Goal: Task Accomplishment & Management: Complete application form

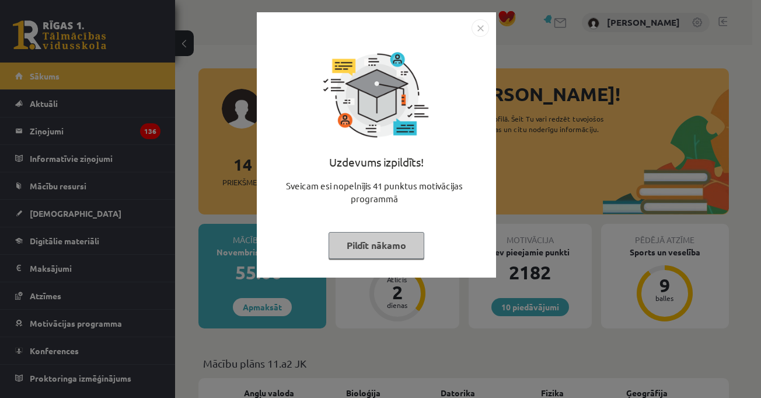
click at [477, 27] on img "Close" at bounding box center [481, 28] width 18 height 18
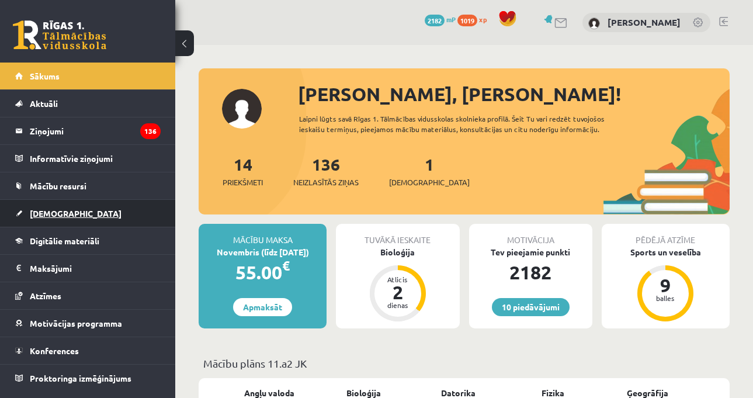
click at [107, 206] on link "[DEMOGRAPHIC_DATA]" at bounding box center [87, 213] width 145 height 27
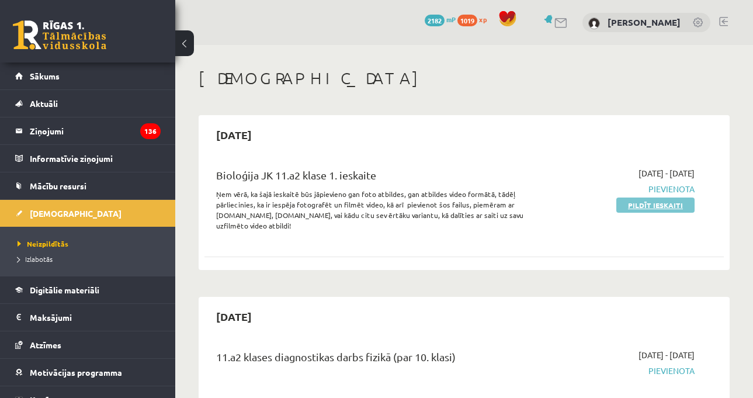
click at [657, 207] on link "Pildīt ieskaiti" at bounding box center [655, 204] width 78 height 15
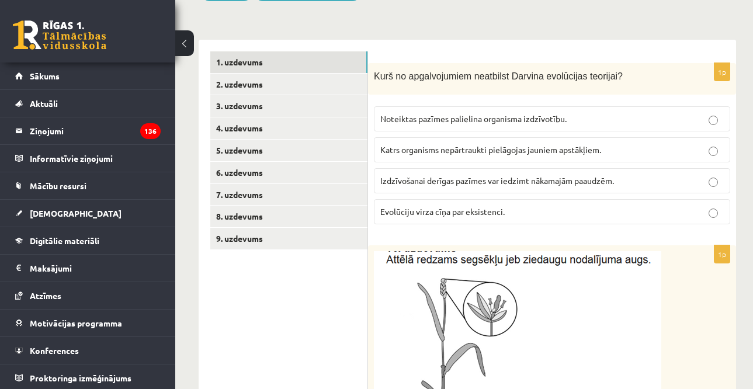
scroll to position [234, 0]
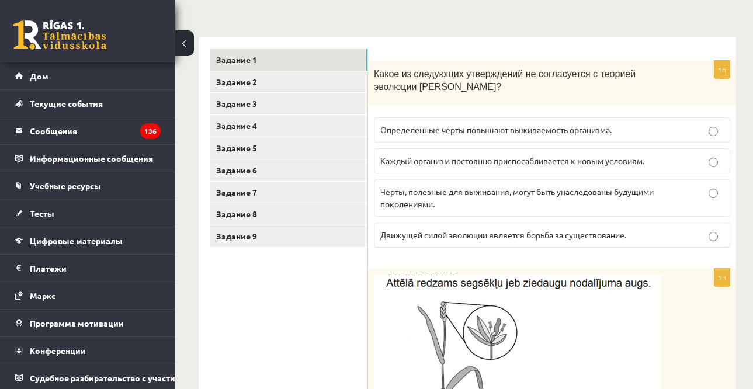
scroll to position [186, 0]
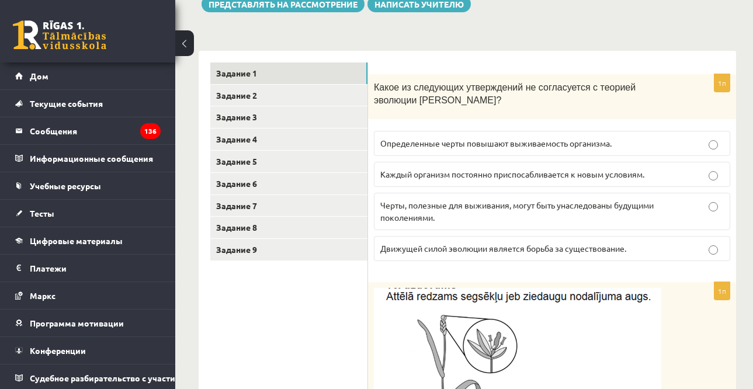
click at [681, 92] on div "Какое из следующих утверждений не согласуется с теорией эволюции Дарвина?" at bounding box center [552, 96] width 368 height 45
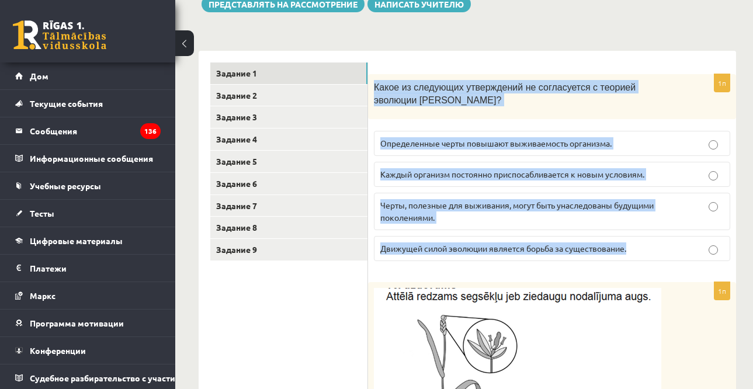
drag, startPoint x: 372, startPoint y: 89, endPoint x: 644, endPoint y: 240, distance: 310.8
click at [646, 243] on div "1п Какое из следующих утверждений не согласуется с теорией эволюции Дарвина? Оп…" at bounding box center [552, 172] width 368 height 196
copy div "Какое из следующих утверждений не согласуется с теорией эволюции Дарвина? Опред…"
click at [483, 175] on font "Каждый организм постоянно приспосабливается к новым условиям." at bounding box center [512, 174] width 264 height 11
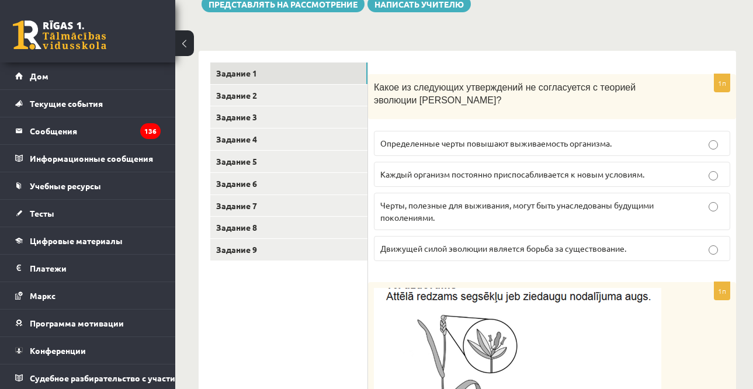
click at [515, 82] on font "Какое из следующих утверждений не согласуется с теорией эволюции Дарвина?" at bounding box center [505, 93] width 262 height 23
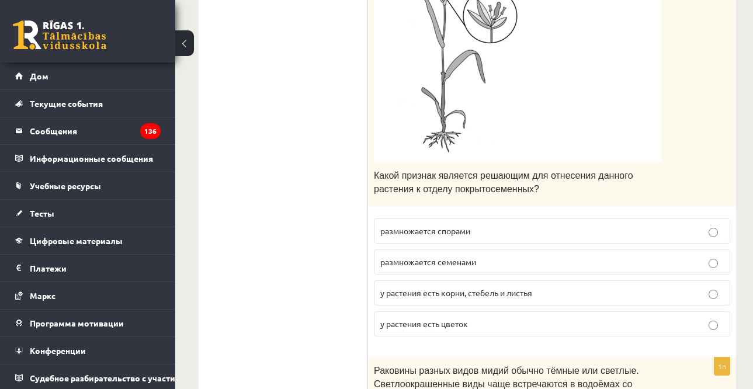
scroll to position [536, 0]
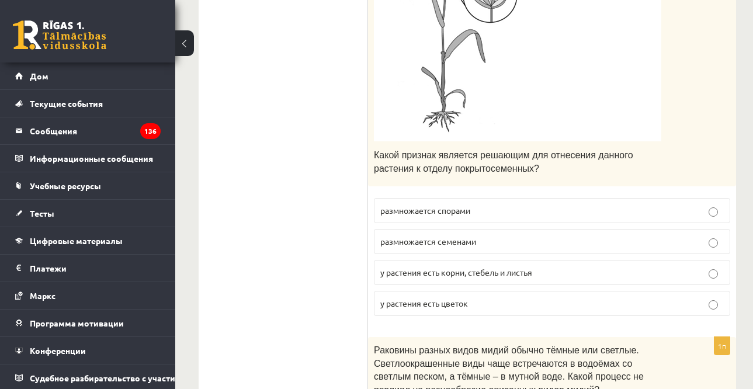
click at [502, 236] on p "размножается семенами" at bounding box center [551, 241] width 343 height 12
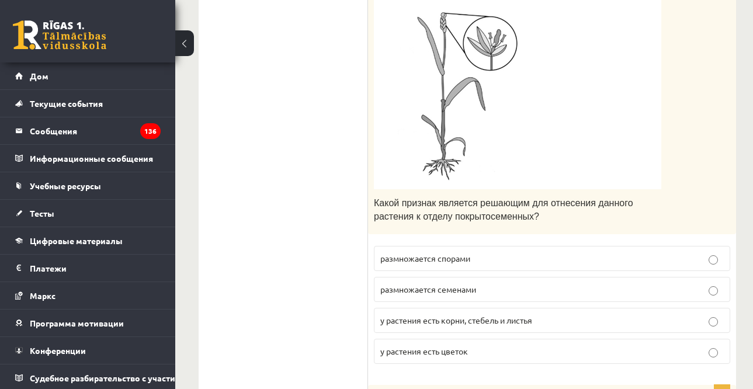
scroll to position [419, 0]
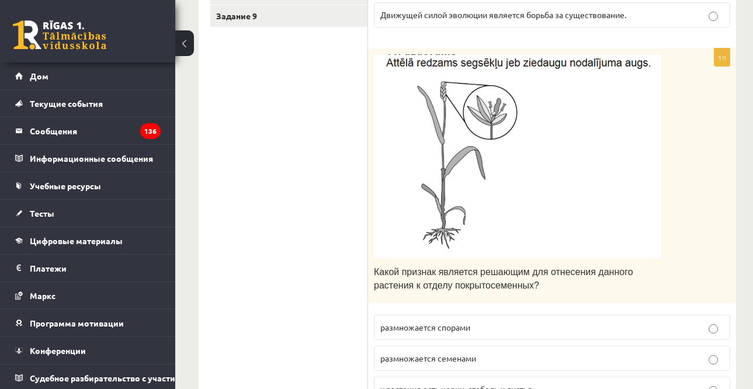
click at [693, 121] on div "Какой признак является решающим для отнесения данного растения к отделу покрыто…" at bounding box center [552, 175] width 368 height 255
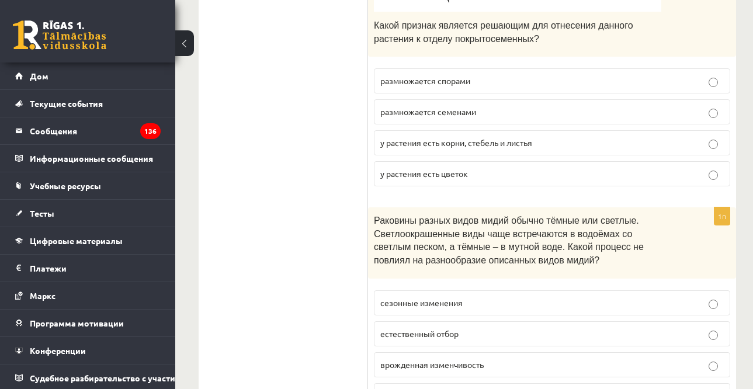
scroll to position [780, 0]
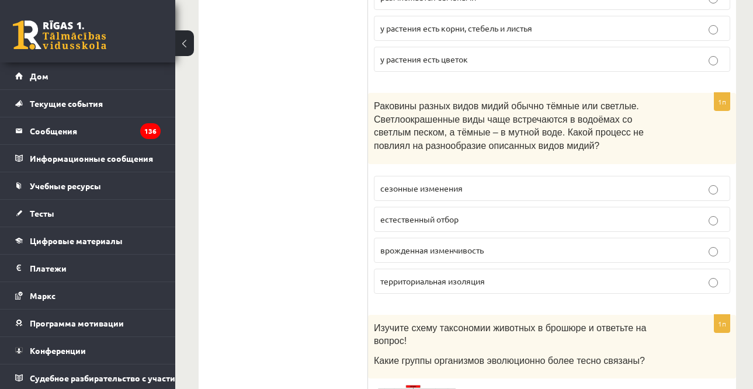
click at [744, 130] on div "Тест по биологии 11.a2 для 1 класса, Виктория Токарева (11.a2 JK) Обратите вним…" at bounding box center [467, 382] width 584 height 2234
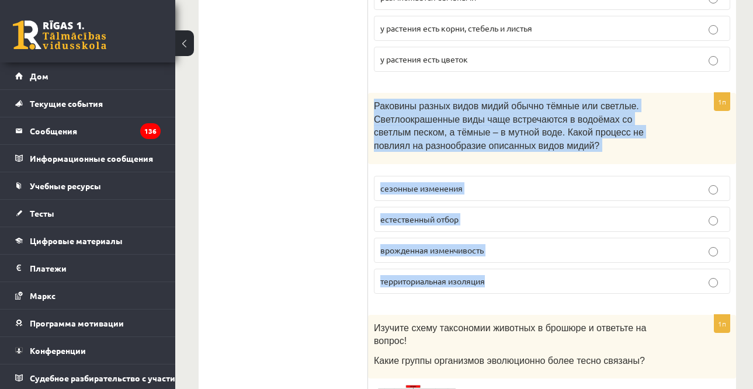
drag, startPoint x: 374, startPoint y: 105, endPoint x: 549, endPoint y: 270, distance: 240.4
click at [549, 270] on div "1п Раковины разных видов мидий обычно тёмные или светлые. Светлоокрашенные виды…" at bounding box center [552, 198] width 368 height 210
copy div "Раковины разных видов мидий обычно тёмные или светлые. Светлоокрашенные виды ча…"
click at [428, 181] on label "сезонные изменения" at bounding box center [552, 188] width 356 height 25
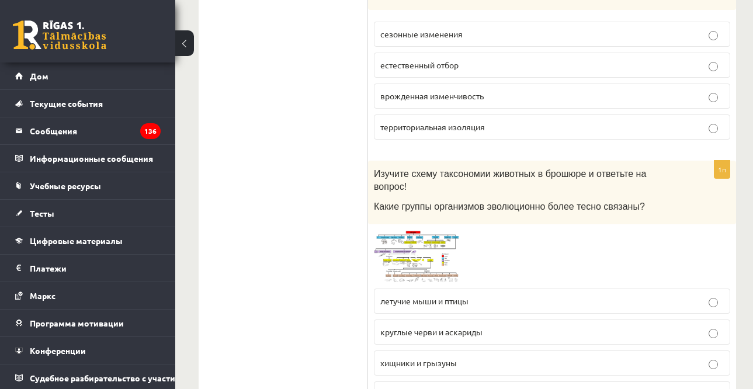
scroll to position [955, 0]
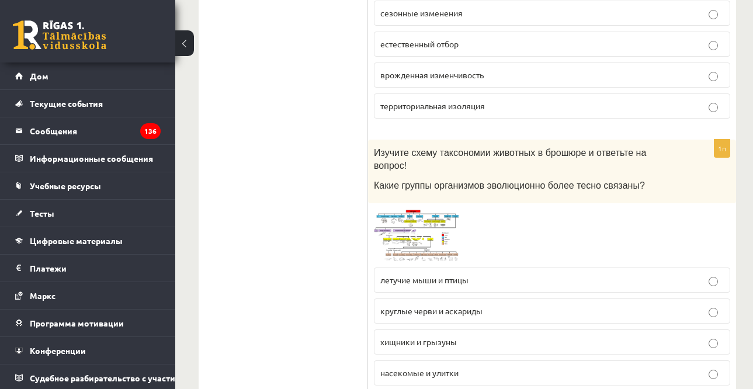
click at [445, 209] on img at bounding box center [418, 235] width 88 height 53
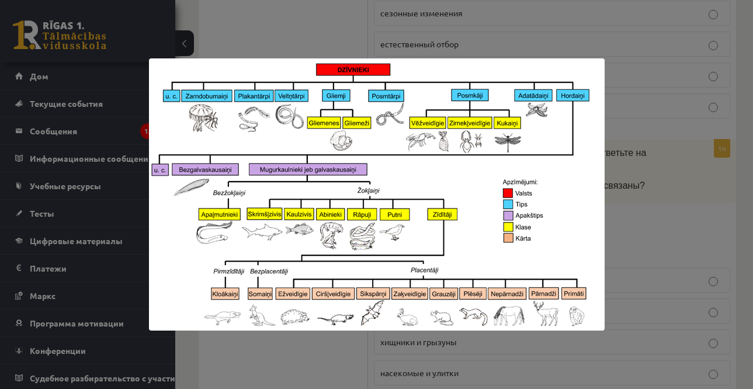
click at [661, 148] on div at bounding box center [376, 194] width 753 height 389
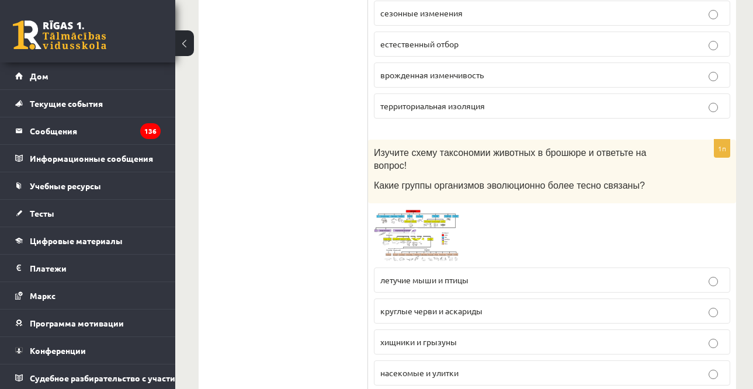
click at [435, 220] on img at bounding box center [418, 235] width 88 height 53
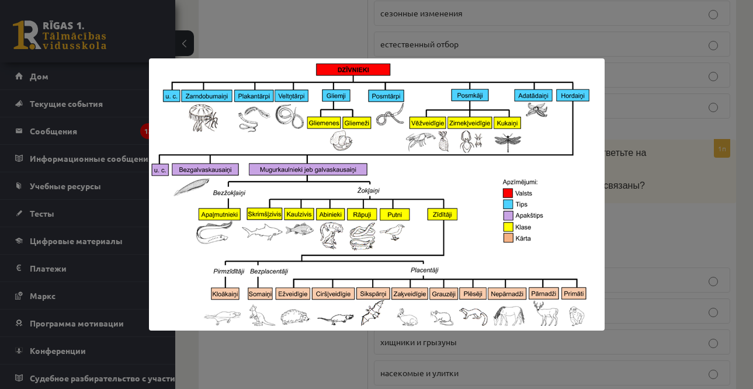
click at [629, 217] on div at bounding box center [376, 194] width 753 height 389
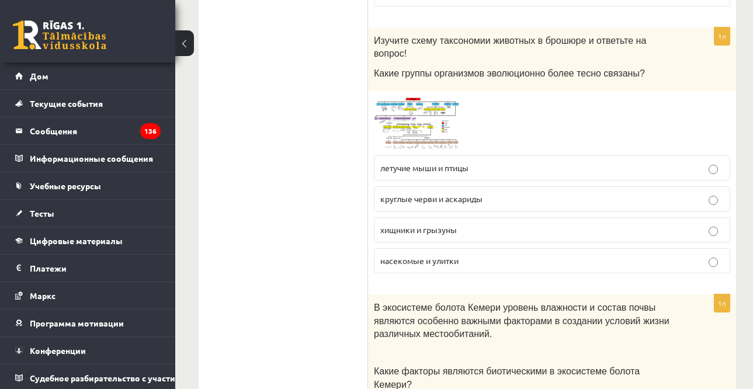
scroll to position [1072, 0]
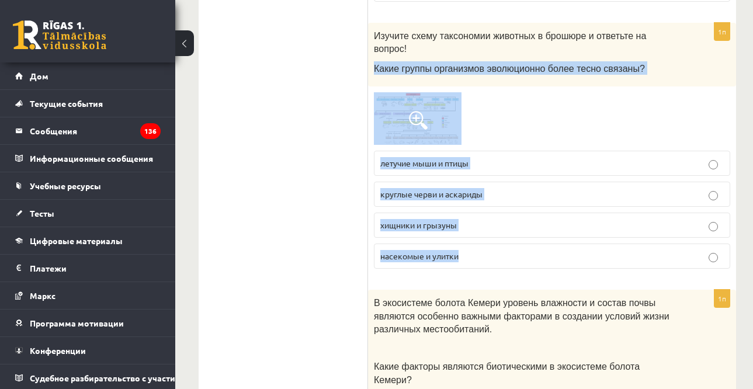
drag, startPoint x: 375, startPoint y: 54, endPoint x: 502, endPoint y: 228, distance: 215.6
click at [502, 228] on div "1п Изучите схему таксономии животных в брошюре и ответьте на вопрос! Какие груп…" at bounding box center [552, 150] width 368 height 255
copy div "Какие группы организмов эволюционно более тесно связаны? летучие мыши и птицы к…"
click at [473, 188] on label "круглые черви и аскариды" at bounding box center [552, 194] width 356 height 25
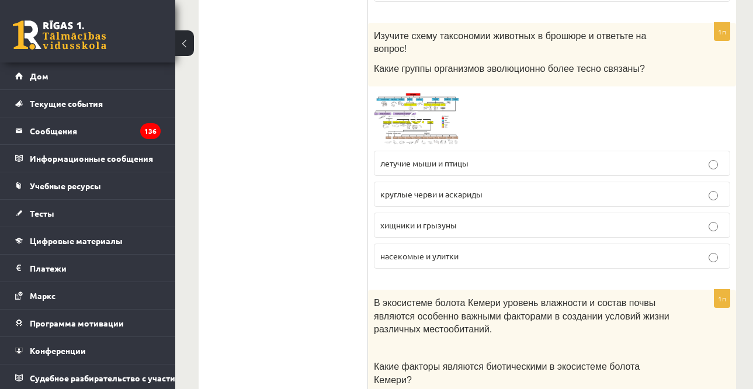
click at [424, 111] on span at bounding box center [418, 120] width 19 height 19
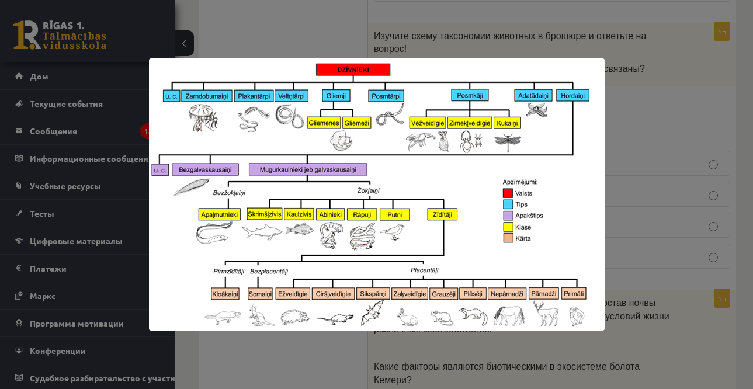
click at [739, 163] on div at bounding box center [376, 194] width 753 height 389
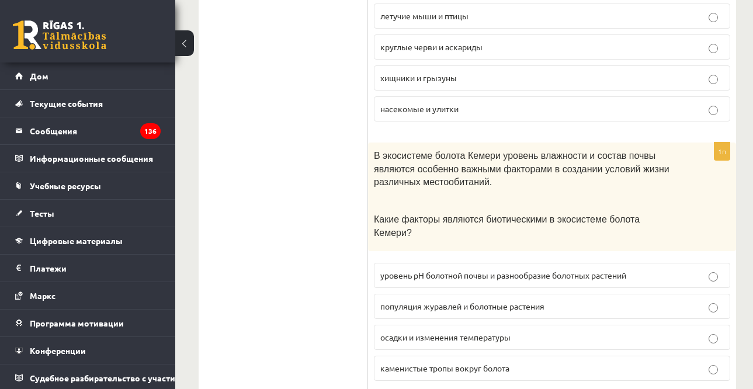
scroll to position [1247, 0]
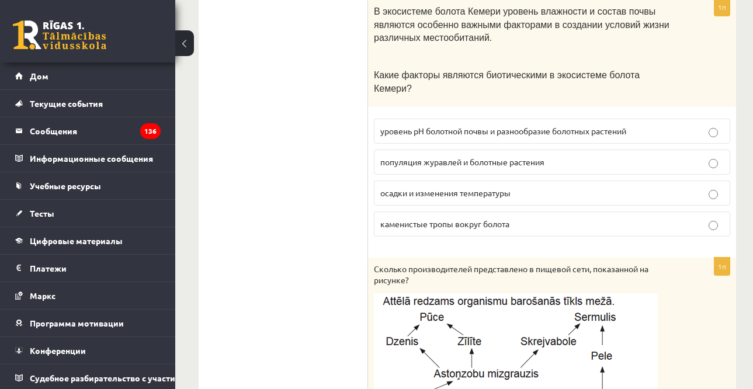
scroll to position [1364, 0]
click at [371, 58] on div "В экосистеме болота Кемери уровень влажности и состав почвы являются особенно в…" at bounding box center [552, 52] width 368 height 109
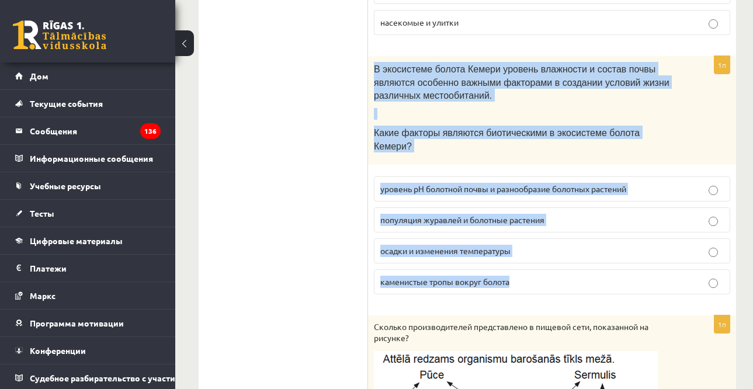
drag, startPoint x: 388, startPoint y: 81, endPoint x: 539, endPoint y: 238, distance: 218.0
click at [539, 249] on div "1п В экосистеме болота Кемери уровень влажности и состав почвы являются особенн…" at bounding box center [552, 180] width 368 height 248
copy div "В экосистеме болота Кемери уровень влажности и состав почвы являются особенно в…"
click at [528, 140] on div "1п В экосистеме болота Кемери уровень влажности и состав почвы являются особенн…" at bounding box center [552, 180] width 368 height 248
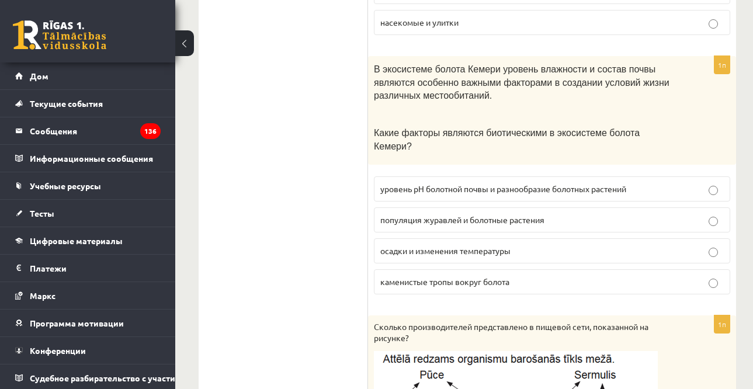
click at [506, 214] on font "популяция журавлей и болотные растения" at bounding box center [462, 219] width 164 height 11
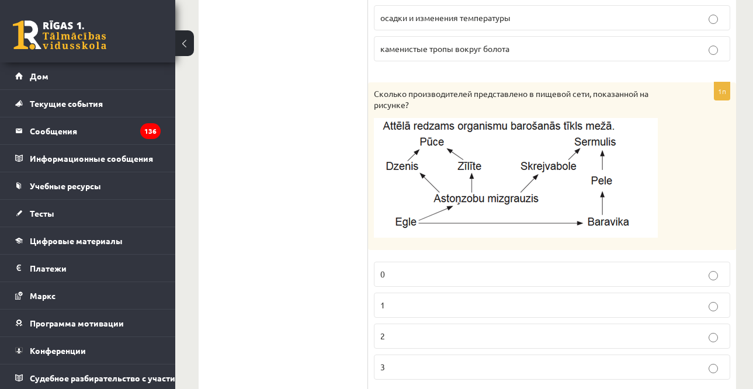
scroll to position [1539, 0]
click at [717, 148] on div "Сколько производителей представлено в пищевой сети, показанной на рисунке?" at bounding box center [552, 166] width 368 height 168
click at [704, 131] on div "Сколько производителей представлено в пищевой сети, показанной на рисунке?" at bounding box center [552, 166] width 368 height 168
click at [420, 354] on label "3" at bounding box center [552, 366] width 356 height 25
click at [663, 125] on p at bounding box center [523, 177] width 298 height 120
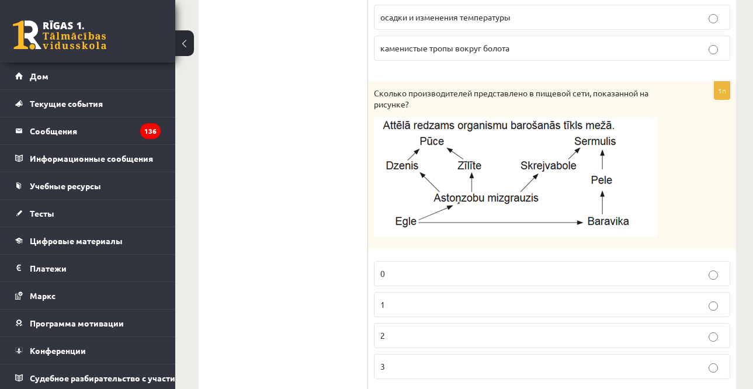
click at [664, 142] on p at bounding box center [523, 177] width 298 height 120
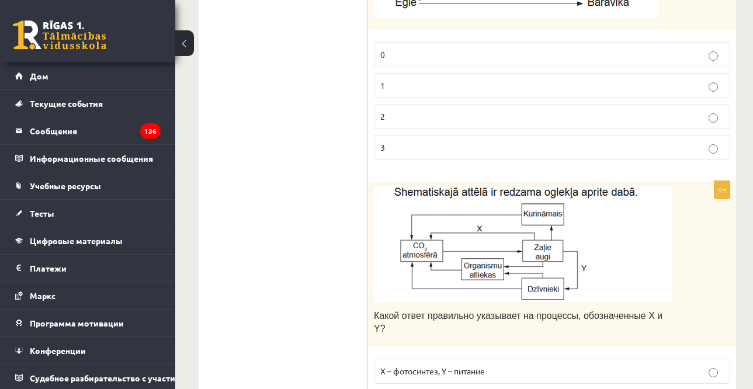
scroll to position [1831, 0]
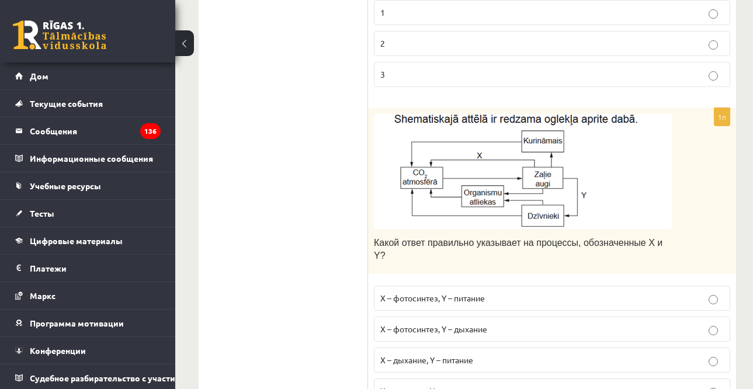
click at [719, 151] on div "Какой ответ правильно указывает на процессы, обозначенные X и Y?" at bounding box center [552, 191] width 368 height 166
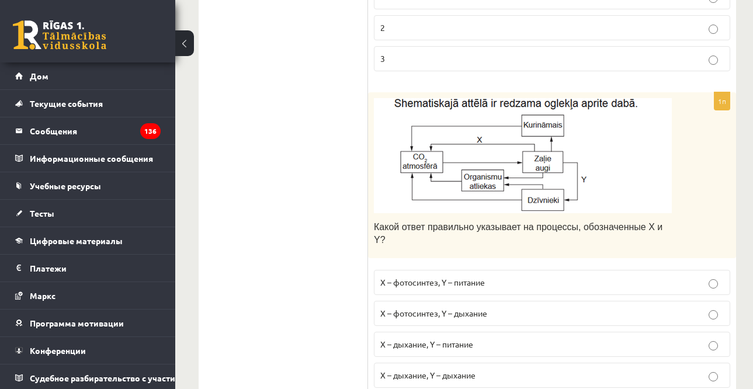
scroll to position [1851, 0]
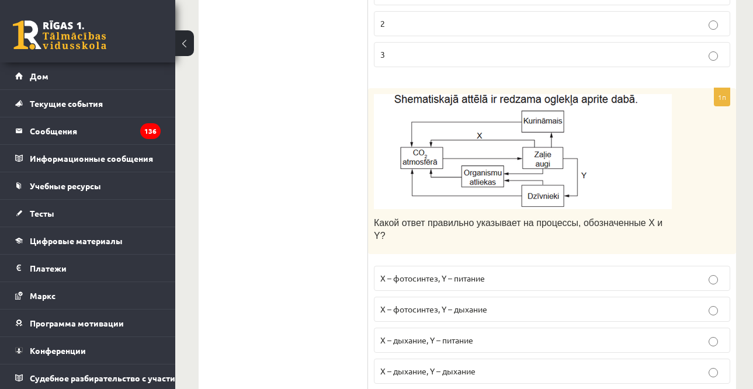
click at [696, 156] on div "Какой ответ правильно указывает на процессы, обозначенные X и Y?" at bounding box center [552, 171] width 368 height 166
click at [461, 273] on font "X – фотосинтез, Y – питание" at bounding box center [432, 278] width 105 height 11
click at [642, 136] on img at bounding box center [523, 151] width 298 height 115
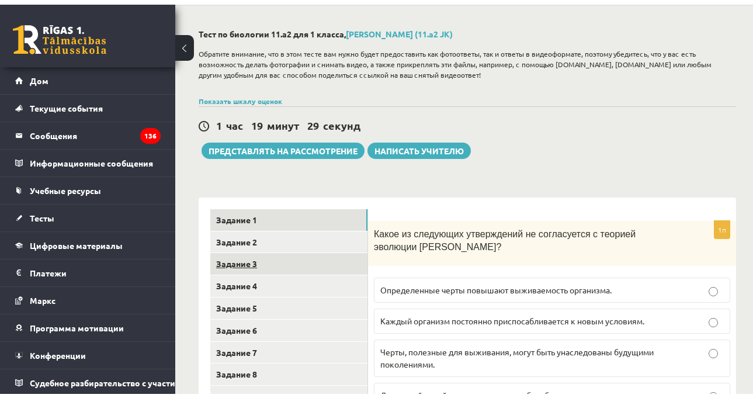
scroll to position [117, 0]
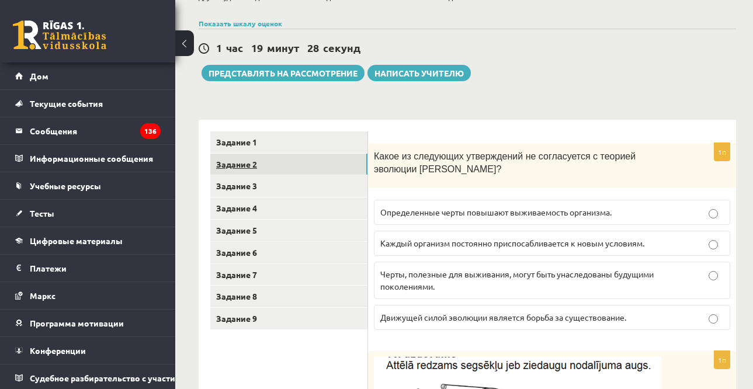
click at [285, 164] on link "Задание 2" at bounding box center [288, 165] width 157 height 22
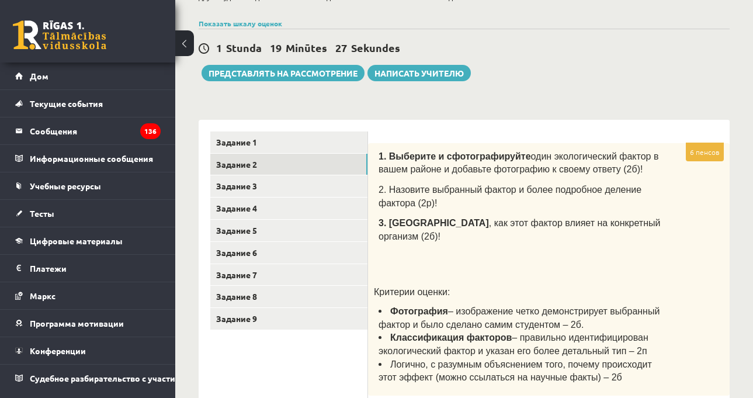
click at [652, 108] on div "**********" at bounding box center [464, 332] width 531 height 448
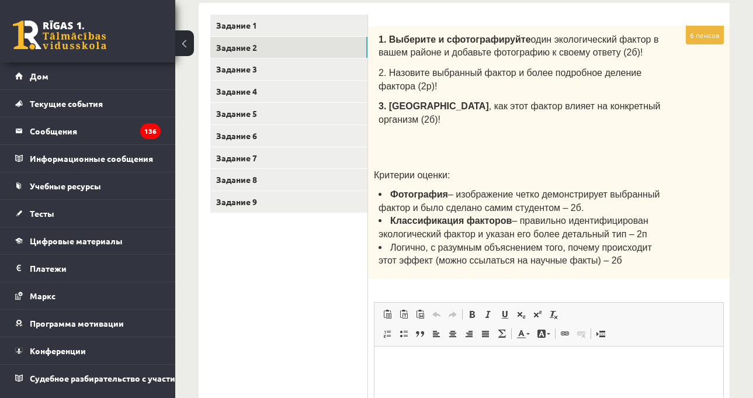
scroll to position [0, 0]
click at [699, 126] on div "1. Выберите и сфотографируйте один экологический фактор в вашем районе и добавь…" at bounding box center [548, 152] width 361 height 252
click at [699, 125] on div "1. Выберите и сфотографируйте один экологический фактор в вашем районе и добавь…" at bounding box center [548, 152] width 361 height 252
click at [698, 124] on div "1. Выберите и сфотографируйте один экологический фактор в вашем районе и добавь…" at bounding box center [548, 152] width 361 height 252
click at [234, 72] on font "Задание 3" at bounding box center [236, 69] width 41 height 11
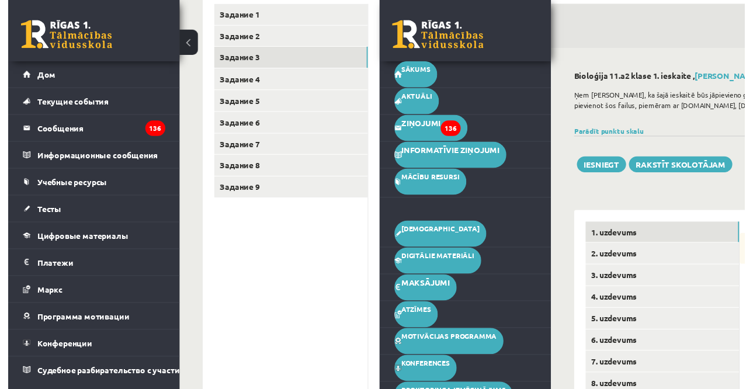
scroll to position [223, 0]
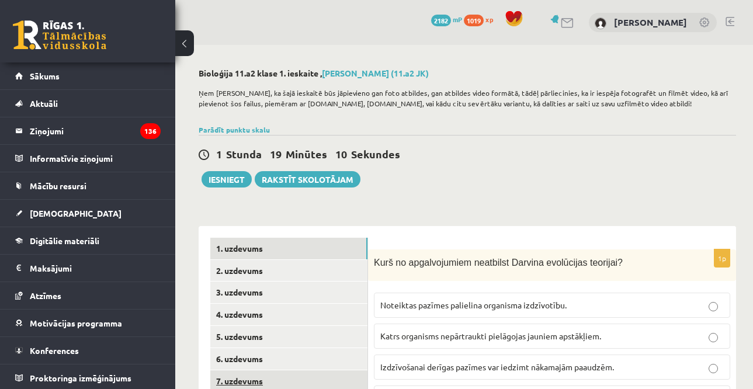
scroll to position [223, 0]
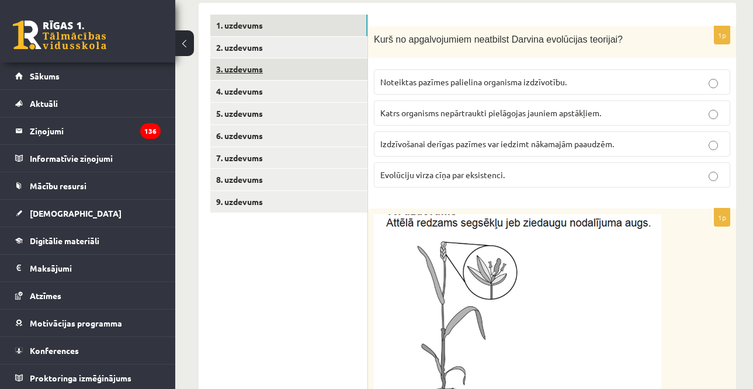
click at [280, 75] on link "3. uzdevums" at bounding box center [288, 69] width 157 height 22
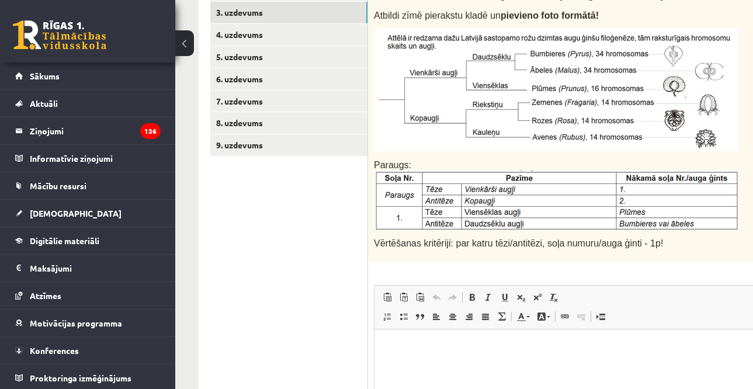
scroll to position [105, 0]
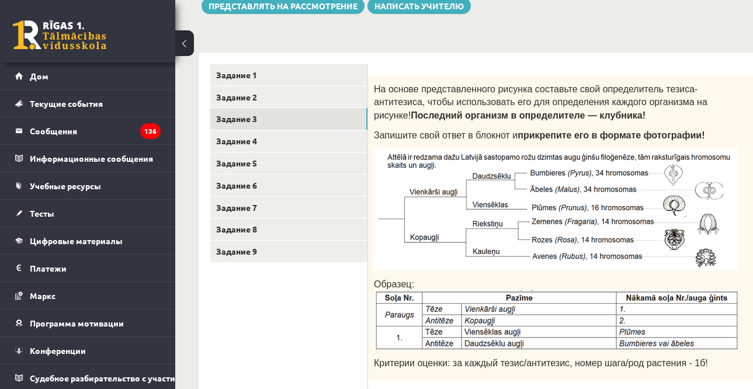
scroll to position [163, 0]
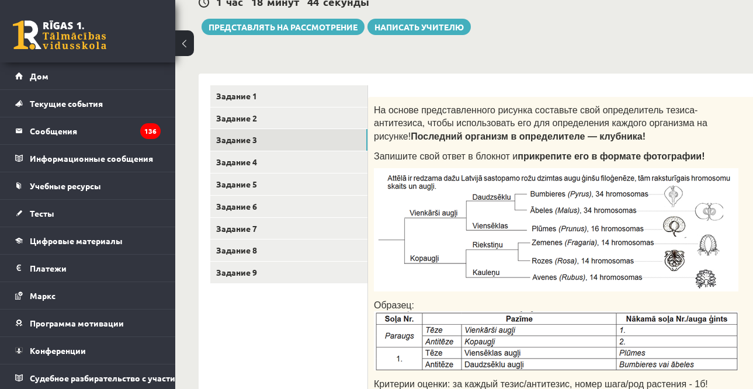
click at [664, 124] on font "На основе представленного рисунка составьте свой определитель тезиса-антитезиса…" at bounding box center [540, 123] width 333 height 36
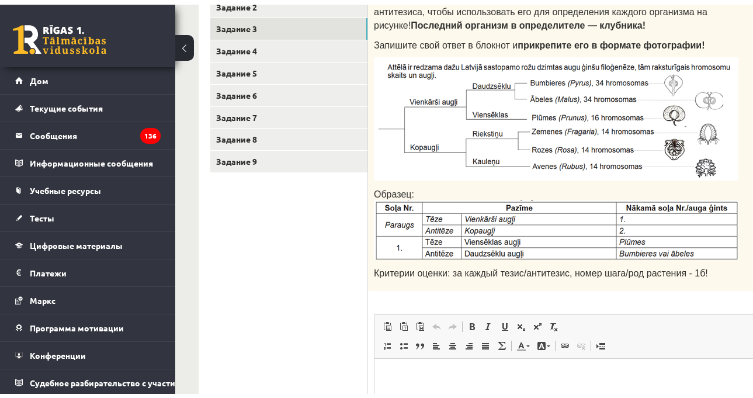
scroll to position [280, 0]
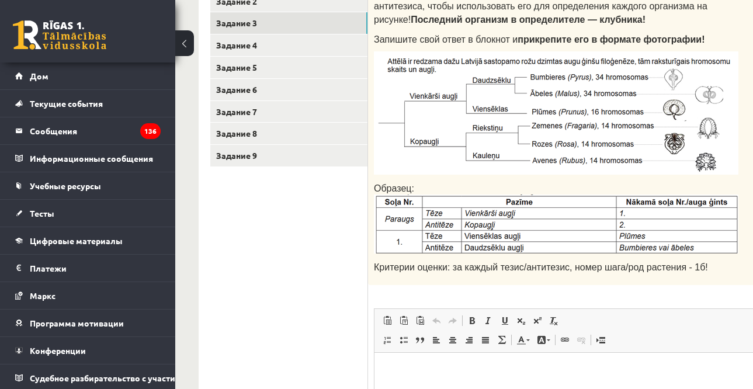
click at [678, 103] on img at bounding box center [556, 112] width 364 height 123
click at [660, 35] on font "прикрепите его в формате фотографии!" at bounding box center [610, 39] width 187 height 10
click at [318, 38] on link "Задание 4" at bounding box center [288, 45] width 157 height 22
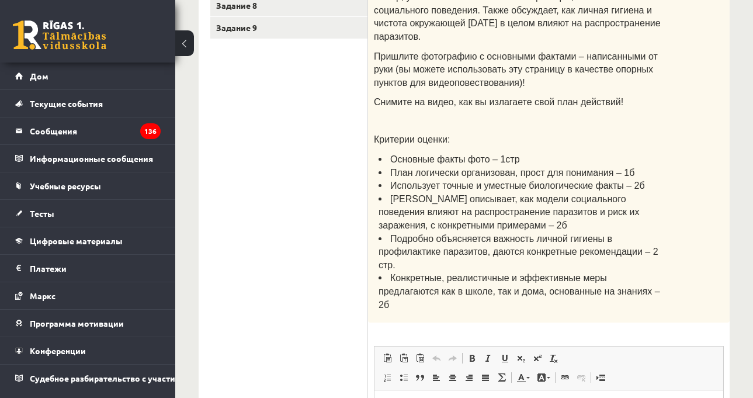
scroll to position [349, 0]
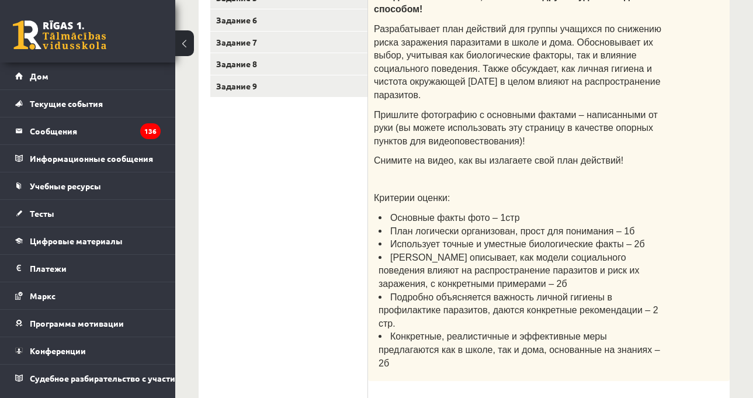
click at [652, 190] on p "Критерии оценки:" at bounding box center [519, 196] width 291 height 13
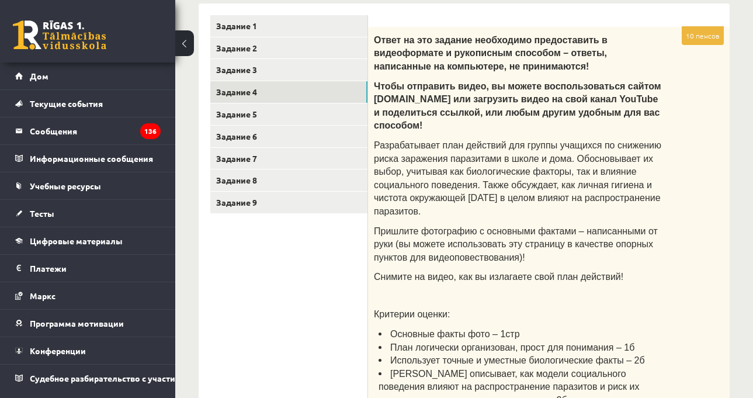
scroll to position [232, 0]
click at [639, 179] on p "Разрабатывает план действий для группы учащихся по снижению риска заражения пар…" at bounding box center [519, 177] width 291 height 79
click at [672, 210] on div "Ответ на это задание необходимо предоставить в видеоформате и рукописным способ…" at bounding box center [548, 262] width 361 height 470
click at [681, 222] on div "Ответ на это задание необходимо предоставить в видеоформате и рукописным способ…" at bounding box center [548, 262] width 361 height 470
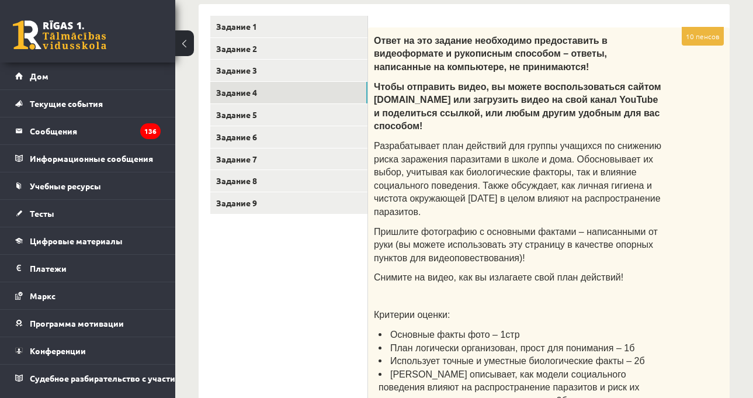
click at [681, 222] on div "Ответ на это задание необходимо предоставить в видеоформате и рукописным способ…" at bounding box center [548, 262] width 361 height 470
click at [677, 228] on div "Ответ на это задание необходимо предоставить в видеоформате и рукописным способ…" at bounding box center [548, 262] width 361 height 470
click at [690, 254] on div "Ответ на это задание необходимо предоставить в видеоформате и рукописным способ…" at bounding box center [548, 262] width 361 height 470
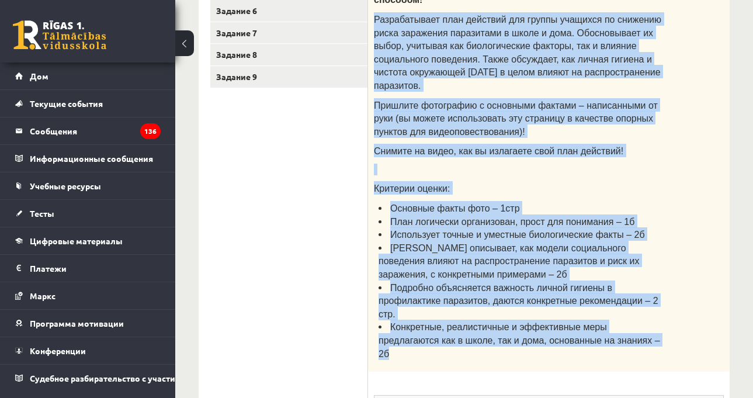
scroll to position [466, 0]
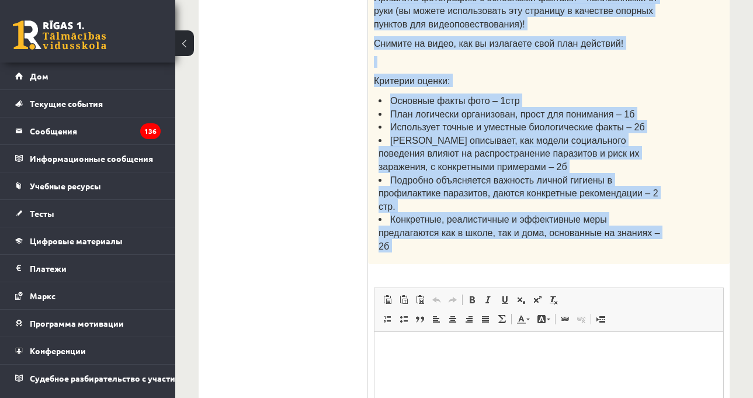
drag, startPoint x: 373, startPoint y: 189, endPoint x: 600, endPoint y: 229, distance: 230.0
click at [600, 229] on div "10 пенсов Ответ на это задание необходимо предоставить в видеоформате и рукопис…" at bounding box center [548, 162] width 361 height 736
copy div "Loremipsumdol sita consecte adi elitse doeiusmo te incididu utlab etdolorem ali…"
click at [596, 135] on font "[PERSON_NAME] описывает, как модели социального поведения влияют на распростран…" at bounding box center [508, 153] width 261 height 36
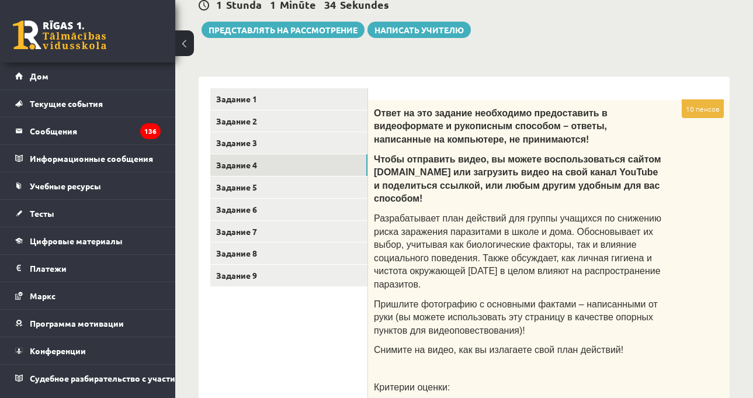
scroll to position [116, 0]
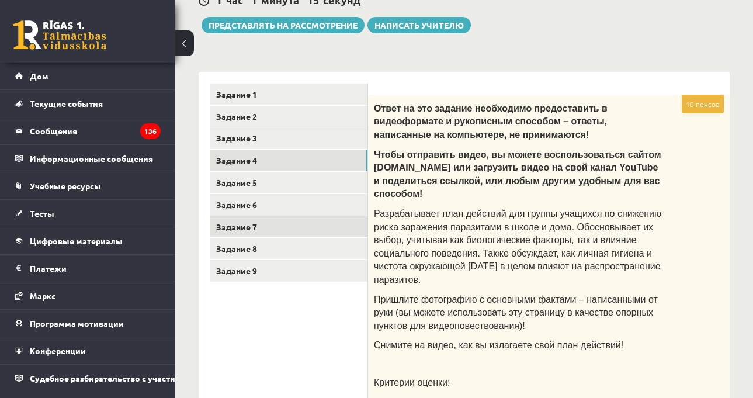
scroll to position [232, 0]
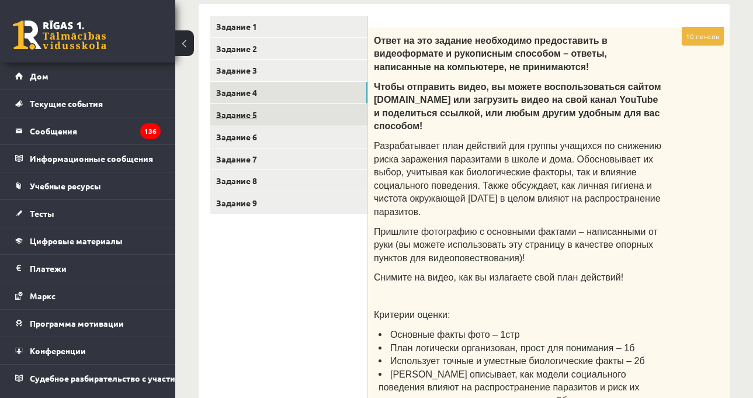
click at [276, 116] on link "Задание 5" at bounding box center [288, 115] width 157 height 22
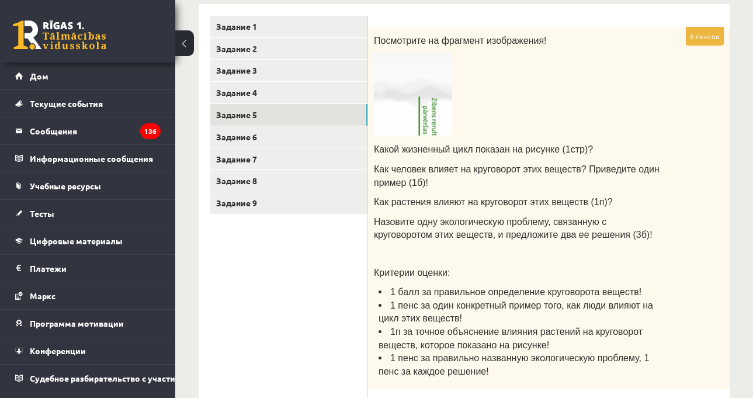
scroll to position [0, 0]
click at [438, 107] on img at bounding box center [413, 94] width 78 height 83
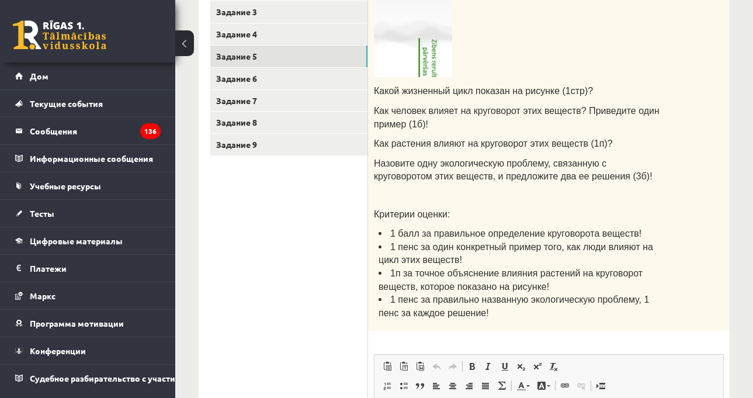
click at [605, 159] on font "Назовите одну экологическую проблему, связанную с круговоротом этих веществ, и …" at bounding box center [513, 169] width 278 height 23
click at [645, 203] on div "Посмотрите на фрагмент изображения! Какой жизненный цикл показан на рисунке (1с…" at bounding box center [548, 150] width 361 height 362
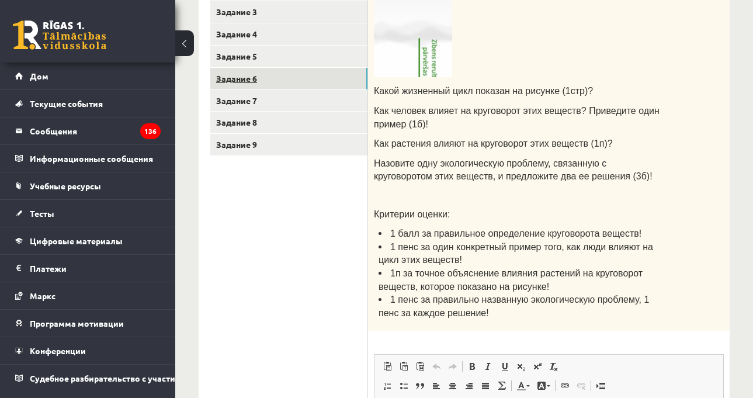
click at [316, 74] on link "Задание 6" at bounding box center [288, 79] width 157 height 22
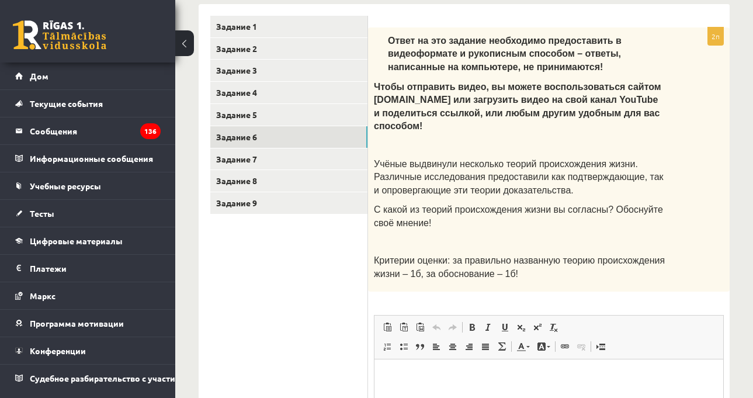
scroll to position [0, 0]
click at [620, 179] on p "Учёные выдвинули несколько теорий происхождения жизни. Различные исследования п…" at bounding box center [519, 176] width 291 height 40
click at [695, 180] on div "Ответ на это задание необходимо предоставить в видеоформате и рукописным способ…" at bounding box center [548, 159] width 361 height 264
click at [695, 175] on div "Ответ на это задание необходимо предоставить в видеоформате и рукописным способ…" at bounding box center [548, 159] width 361 height 264
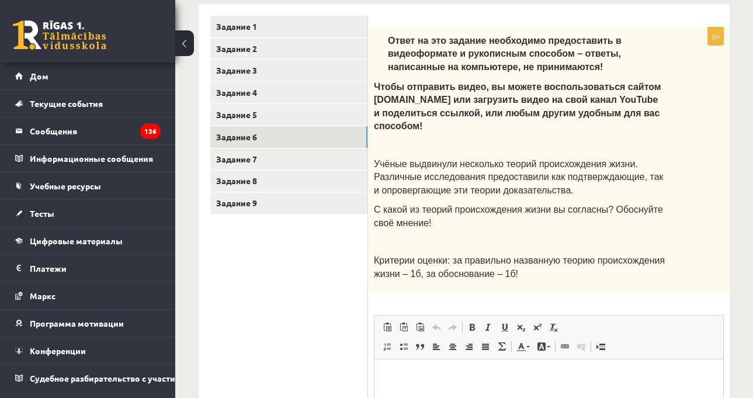
click at [694, 173] on div "Ответ на это задание необходимо предоставить в видеоформате и рукописным способ…" at bounding box center [548, 159] width 361 height 264
click at [692, 196] on div "Ответ на это задание необходимо предоставить в видеоформате и рукописным способ…" at bounding box center [548, 159] width 361 height 264
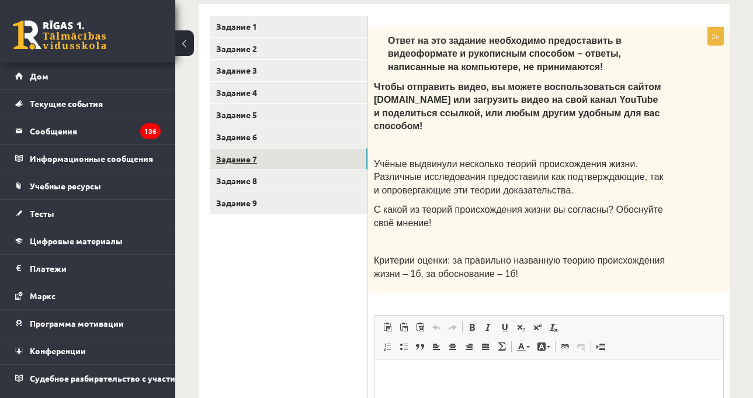
click at [312, 170] on link "Задание 7" at bounding box center [288, 159] width 157 height 22
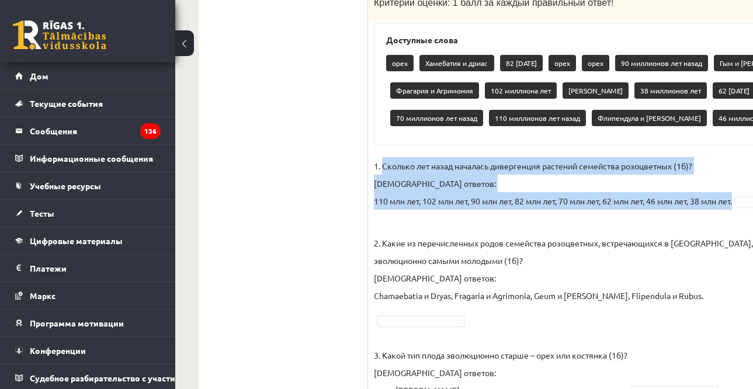
scroll to position [726, 110]
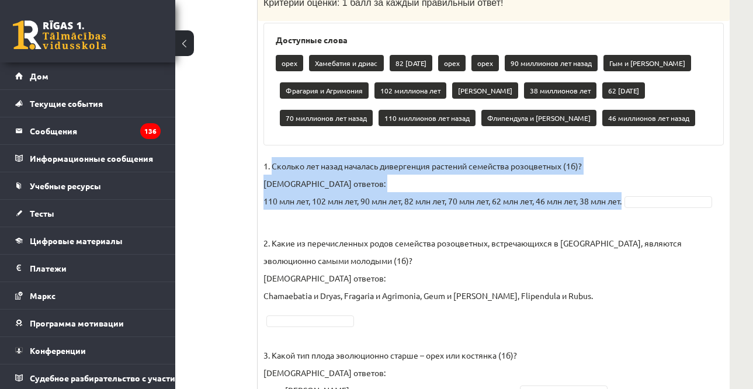
drag, startPoint x: 382, startPoint y: 133, endPoint x: 637, endPoint y: 171, distance: 257.9
click at [637, 171] on fieldset "1. Сколько лет назад началась дивергенция растений семейства розоцветных (1б)? …" at bounding box center [493, 320] width 460 height 326
copy p "Сколько лет назад началась дивергенция растений семейства розоцветных (1б)? Вар…"
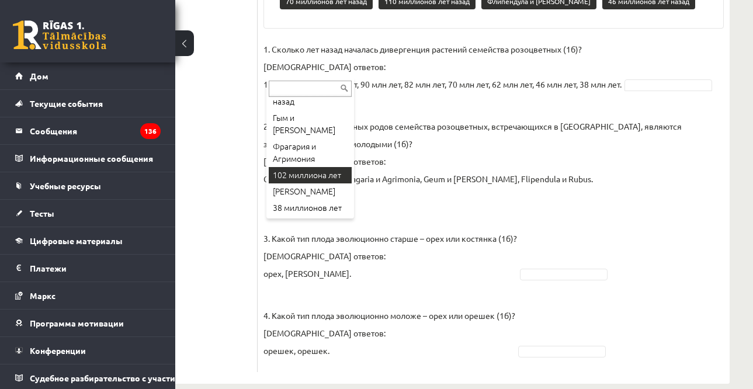
scroll to position [117, 0]
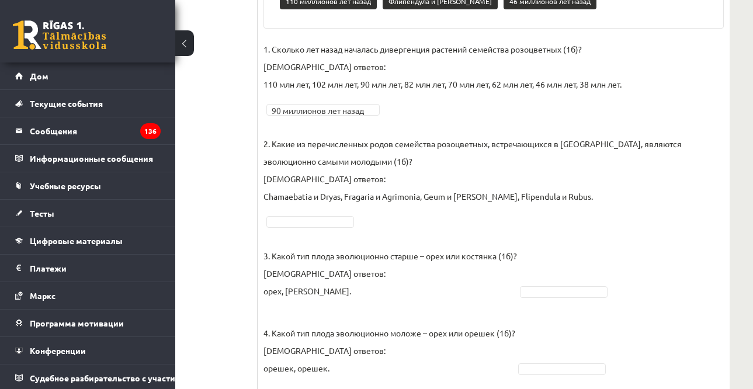
click at [272, 138] on font "2. Какие из перечисленных родов семейства розоцветных, встречающихся в [GEOGRAP…" at bounding box center [472, 152] width 418 height 28
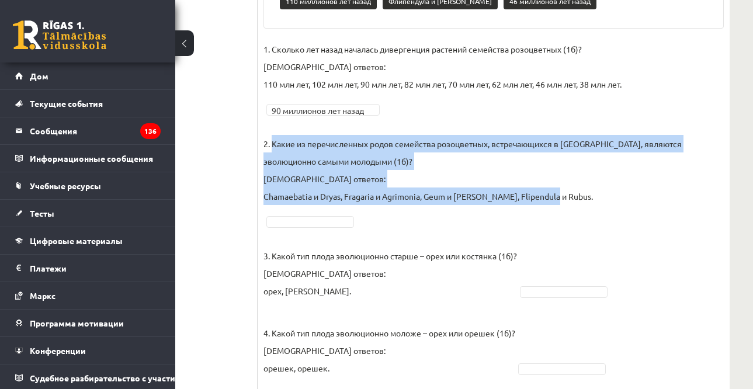
drag, startPoint x: 271, startPoint y: 108, endPoint x: 551, endPoint y: 161, distance: 284.6
click at [551, 161] on p "2. Какие из перечисленных родов семейства розоцветных, встречающихся в [GEOGRAP…" at bounding box center [493, 161] width 460 height 88
copy p "Какие из перечисленных родов семейства розоцветных, встречающихся в [GEOGRAPHIC…"
click at [636, 155] on p "2. Какие из перечисленных родов семейства розоцветных, встречающихся в [GEOGRAP…" at bounding box center [493, 161] width 460 height 88
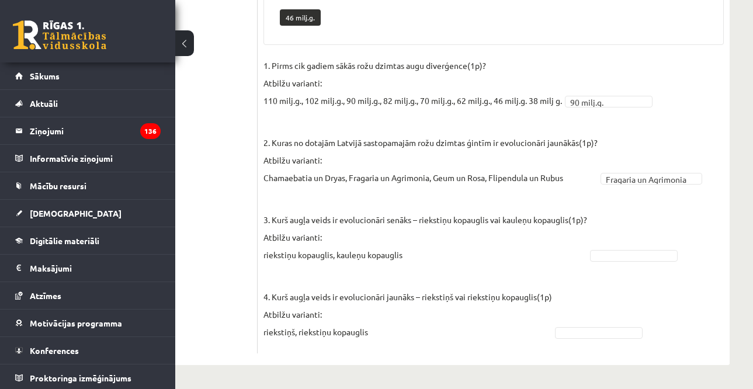
drag, startPoint x: 548, startPoint y: 239, endPoint x: 564, endPoint y: 239, distance: 16.3
click at [560, 239] on p "3. Kurš augļa veids ir evolucionāri senāks – riekstiņu kopauglis vai kauleņu ko…" at bounding box center [424, 228] width 323 height 70
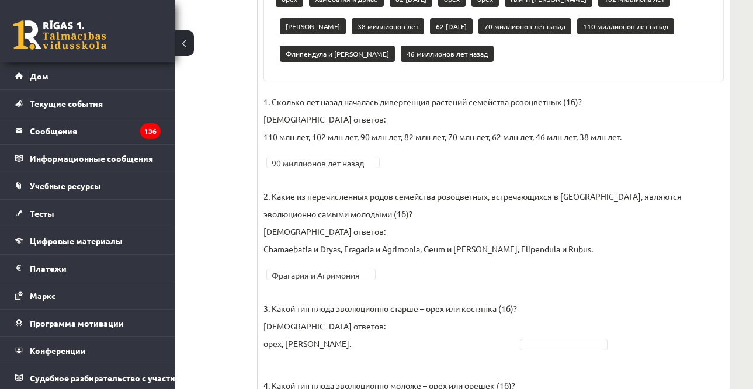
click at [492, 170] on p "2. Какие из перечисленных родов семейства розоцветных, встречающихся в [GEOGRAP…" at bounding box center [493, 214] width 460 height 88
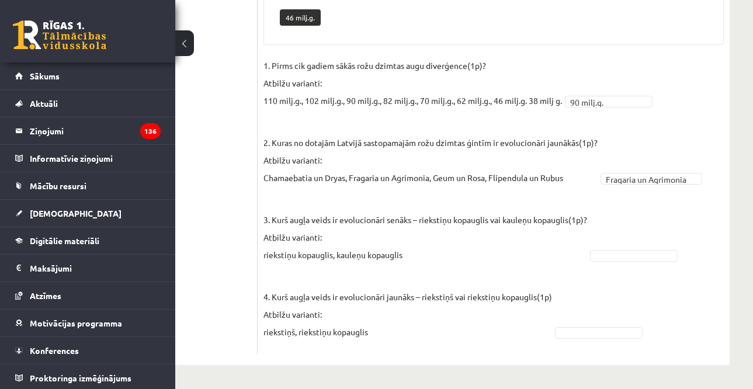
scroll to position [790, 110]
click at [490, 188] on fieldset "**********" at bounding box center [493, 202] width 460 height 291
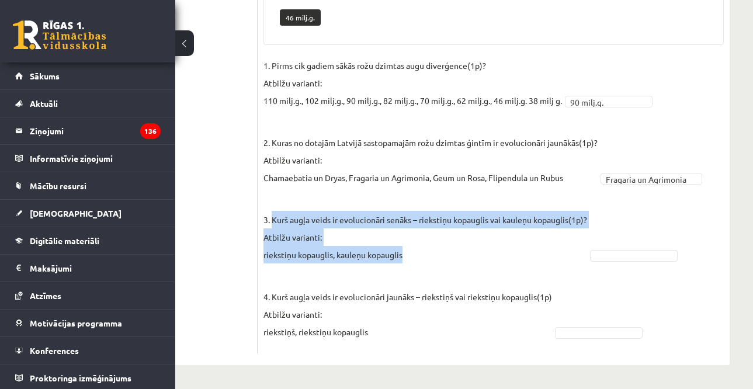
drag, startPoint x: 271, startPoint y: 218, endPoint x: 433, endPoint y: 257, distance: 165.7
click at [433, 257] on p "3. Kurš augļa veids ir evolucionāri senāks – riekstiņu kopauglis vai kauleņu ko…" at bounding box center [424, 228] width 323 height 70
copy p "Kurš augļa veids ir evolucionāri senāks – riekstiņu kopauglis vai kauleņu kopau…"
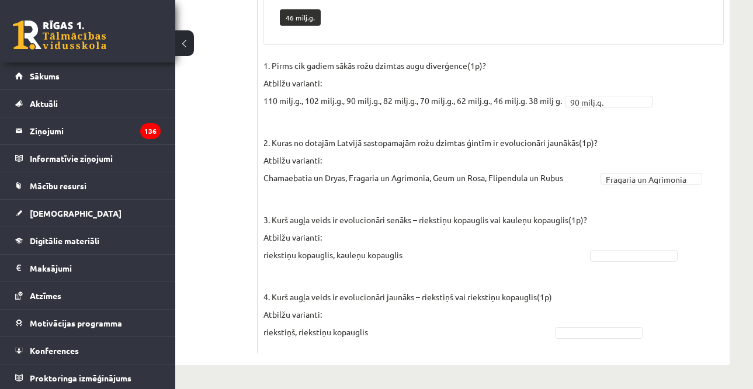
click at [381, 273] on p "4. Kurš augļa veids ir evolucionāri jaunāks – [PERSON_NAME] vai riekstiņu kopau…" at bounding box center [407, 305] width 288 height 70
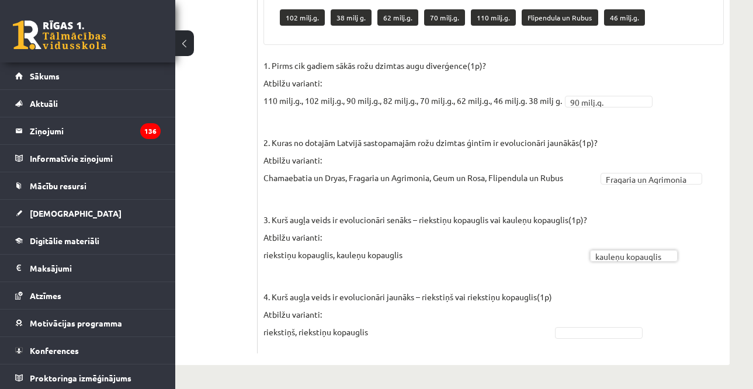
scroll to position [763, 110]
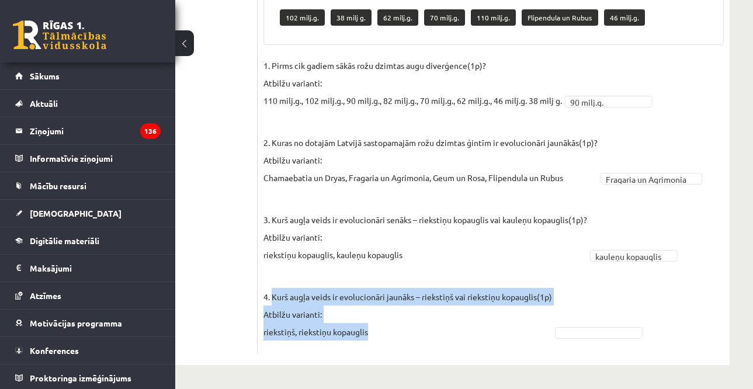
drag, startPoint x: 271, startPoint y: 298, endPoint x: 411, endPoint y: 326, distance: 142.9
click at [411, 326] on p "4. Kurš augļa veids ir evolucionāri jaunāks – [PERSON_NAME] vai riekstiņu kopau…" at bounding box center [407, 305] width 288 height 70
drag, startPoint x: 273, startPoint y: 296, endPoint x: 415, endPoint y: 340, distance: 149.0
click at [415, 340] on p "4. Kurš augļa veids ir evolucionāri jaunāks – [PERSON_NAME] vai riekstiņu kopau…" at bounding box center [407, 305] width 288 height 70
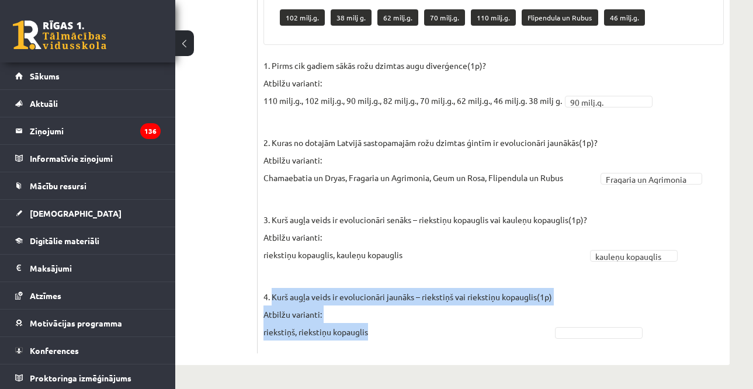
copy p "Kurš augļa veids ir evolucionāri jaunāks – [PERSON_NAME] vai riekstiņu kopaugli…"
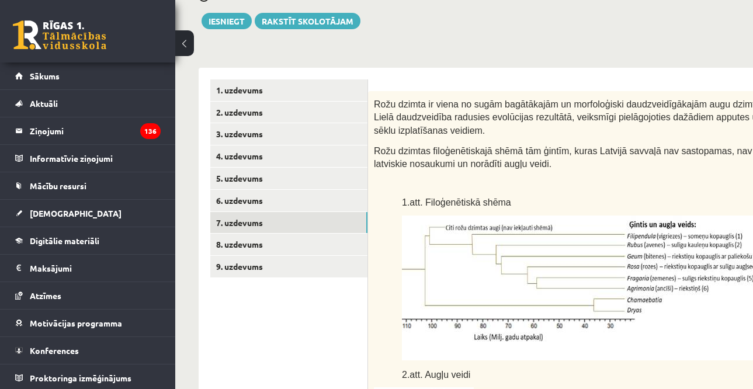
scroll to position [179, 0]
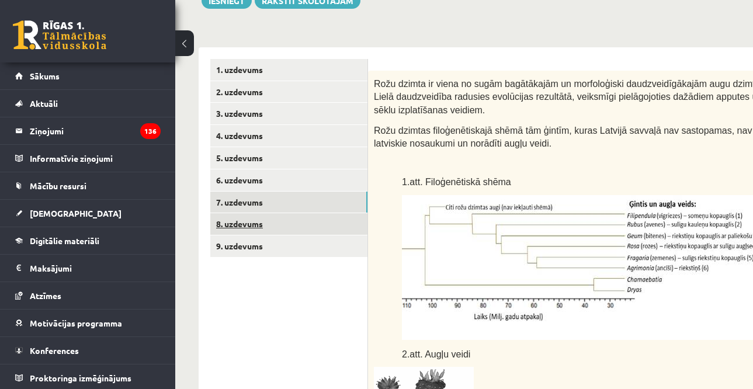
click at [320, 225] on link "8. uzdevums" at bounding box center [288, 224] width 157 height 22
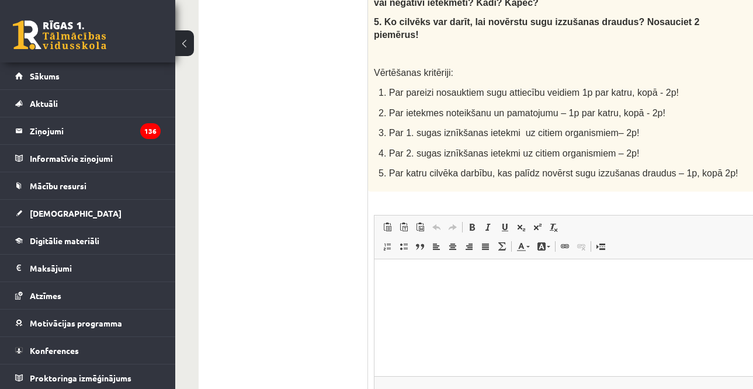
scroll to position [629, 0]
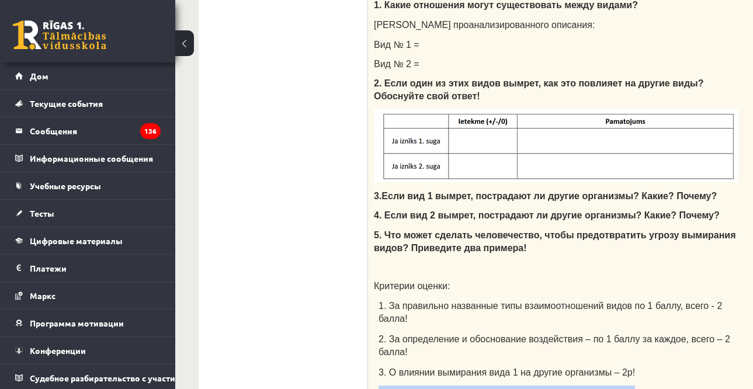
scroll to position [406, 0]
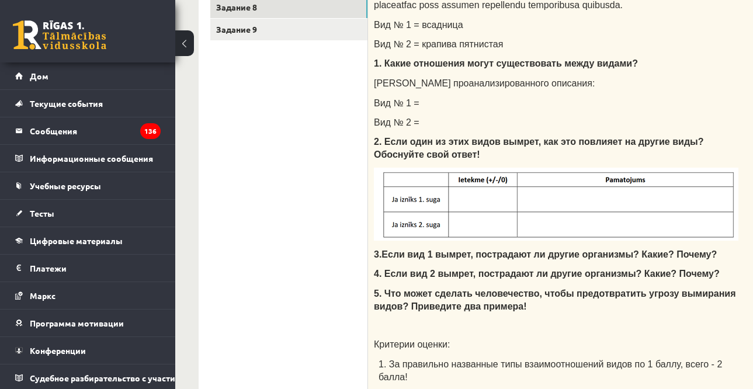
click at [618, 79] on p "[PERSON_NAME] проанализированного описания:" at bounding box center [556, 82] width 364 height 13
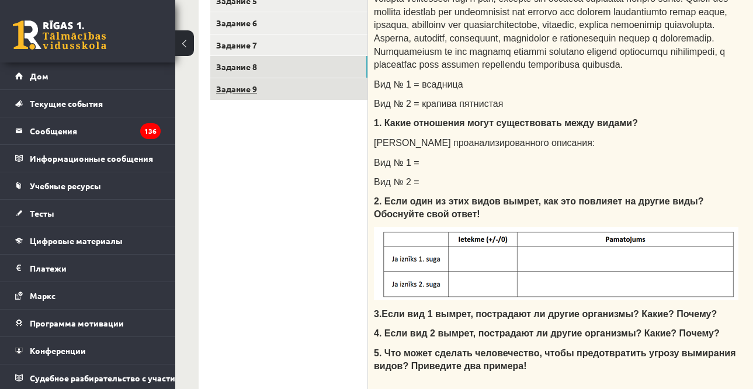
scroll to position [289, 0]
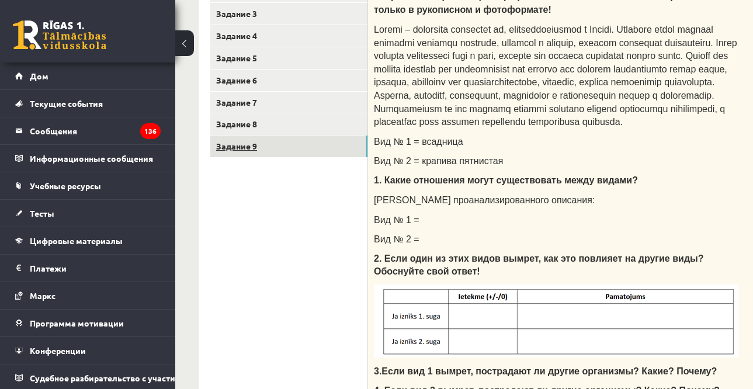
click at [319, 147] on link "Задание 9" at bounding box center [288, 146] width 157 height 22
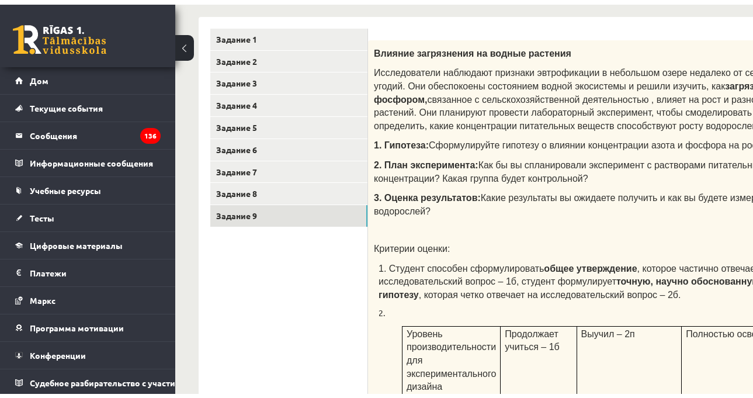
scroll to position [55, 0]
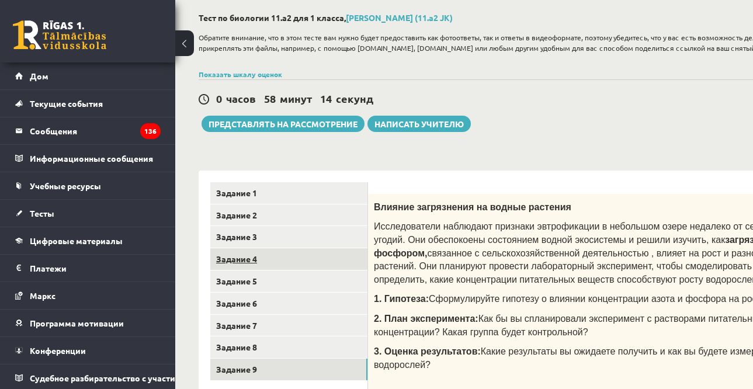
click at [282, 270] on link "Задание 4" at bounding box center [288, 259] width 157 height 22
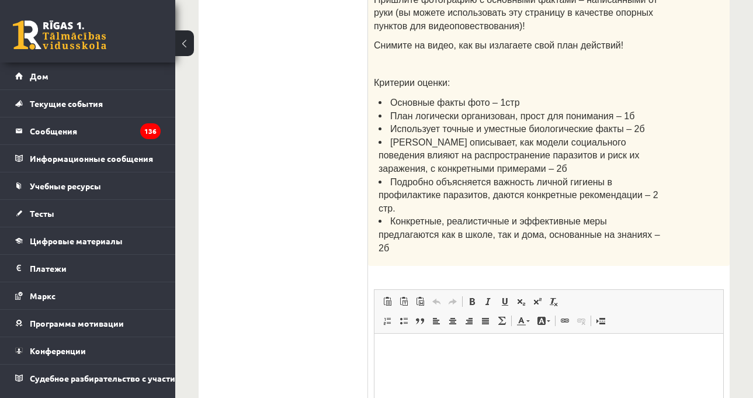
scroll to position [0, 0]
click at [458, 369] on html at bounding box center [548, 351] width 349 height 36
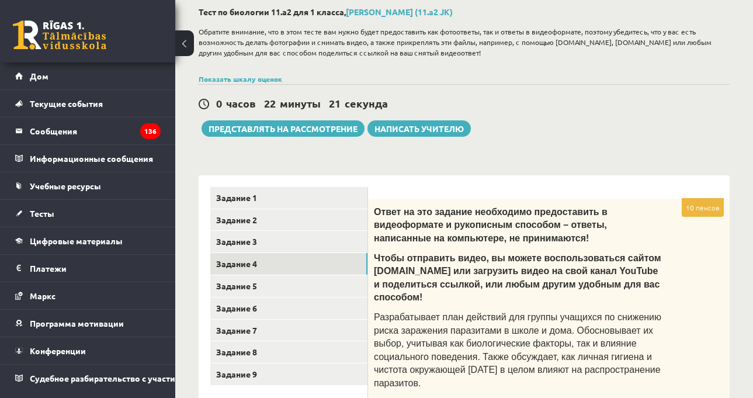
scroll to position [58, 0]
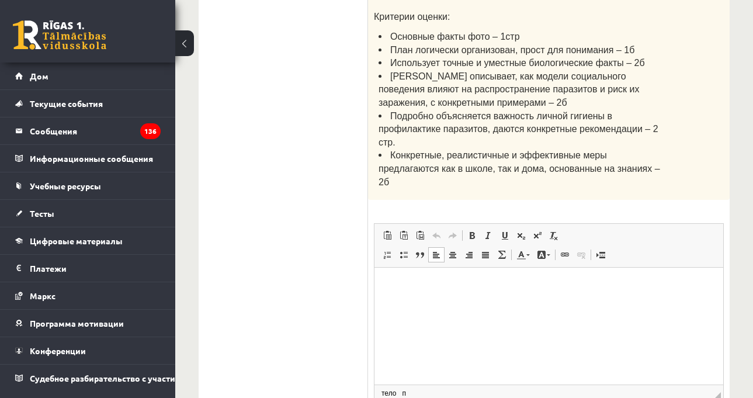
scroll to position [583, 0]
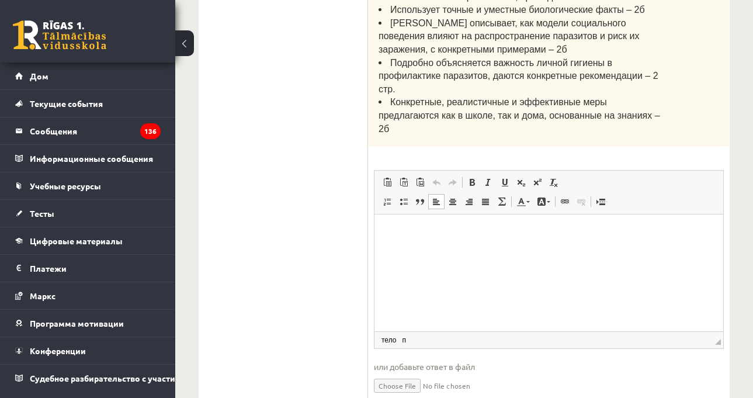
click at [415, 372] on input "file" at bounding box center [549, 384] width 350 height 24
click at [409, 372] on input "file" at bounding box center [549, 384] width 350 height 24
click at [584, 388] on div "Представленный ответ" at bounding box center [549, 402] width 350 height 12
click at [509, 95] on li "Конкретные, реалистичные и эффективные меры предлагаются как в школе, так и дом…" at bounding box center [521, 115] width 287 height 40
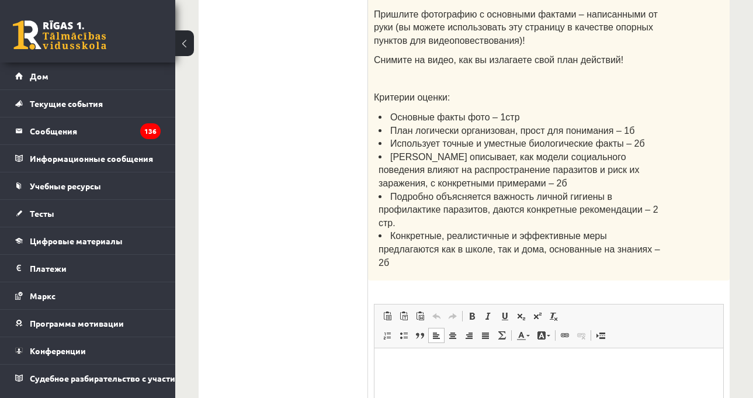
scroll to position [596, 0]
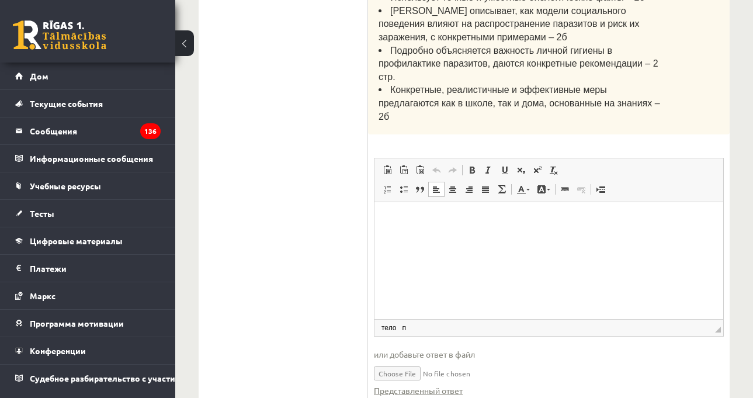
click at [424, 360] on input "file" at bounding box center [549, 372] width 350 height 24
type input "**********"
click at [305, 214] on ul "Задание 1 Задание 2 Задание 3 Задание 4 Задание 5 Задание 6 Задание 7 Задание 8…" at bounding box center [289, 33] width 158 height 761
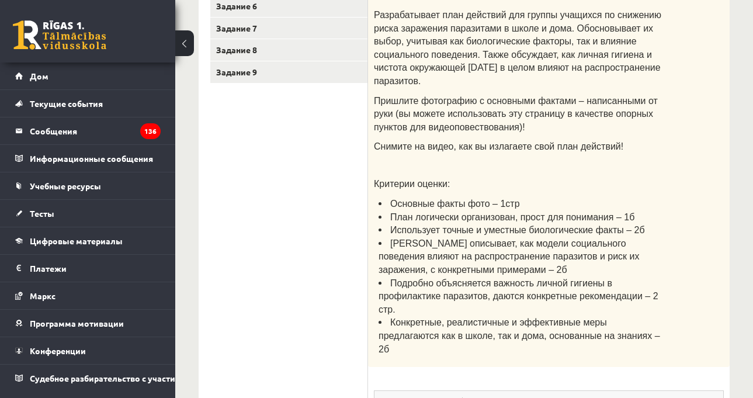
scroll to position [362, 0]
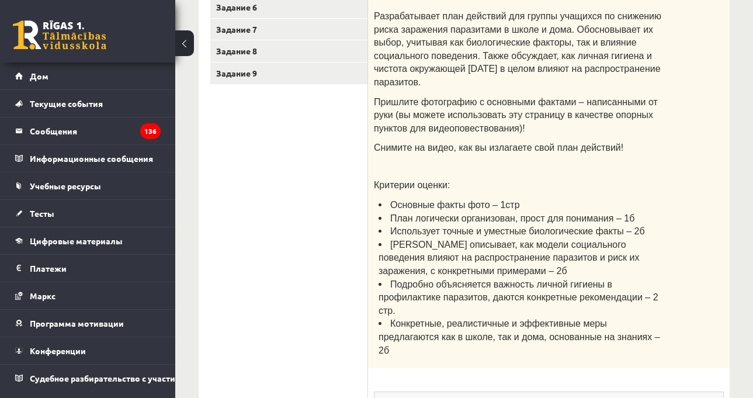
click at [318, 207] on ul "Задание 1 Задание 2 Задание 3 Задание 4 Задание 5 Задание 6 Задание 7 Задание 8…" at bounding box center [289, 266] width 158 height 761
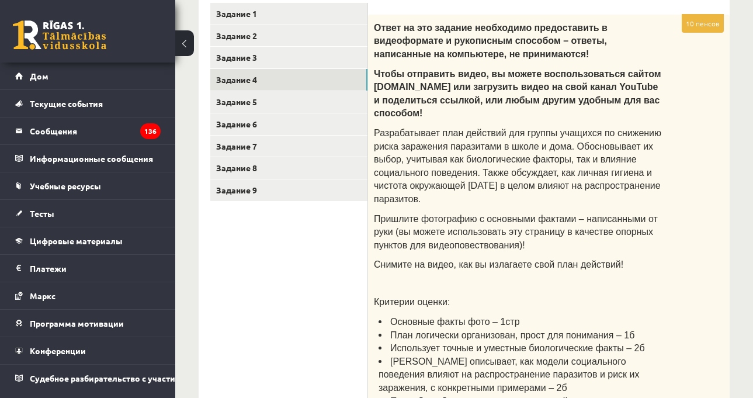
click at [507, 213] on p "Пришлите фотографию с основными фактами – написанными от руки (вы можете исполь…" at bounding box center [519, 231] width 291 height 40
click at [299, 108] on link "Задание 5" at bounding box center [288, 102] width 157 height 22
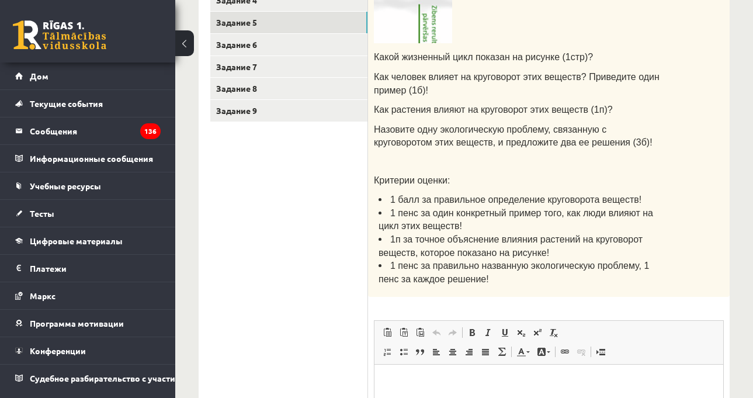
scroll to position [304, 0]
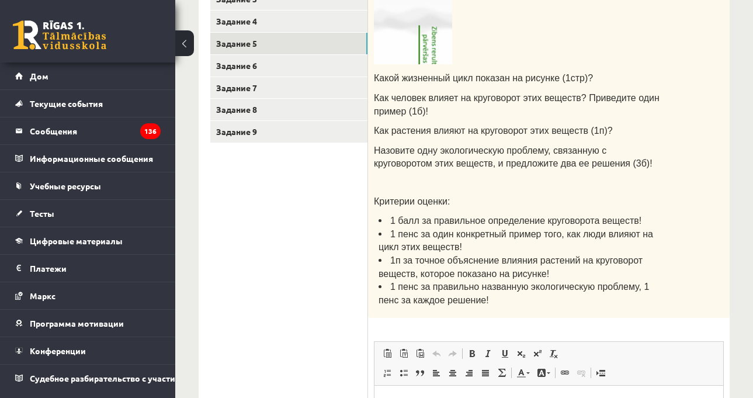
click at [416, 50] on img at bounding box center [413, 22] width 78 height 83
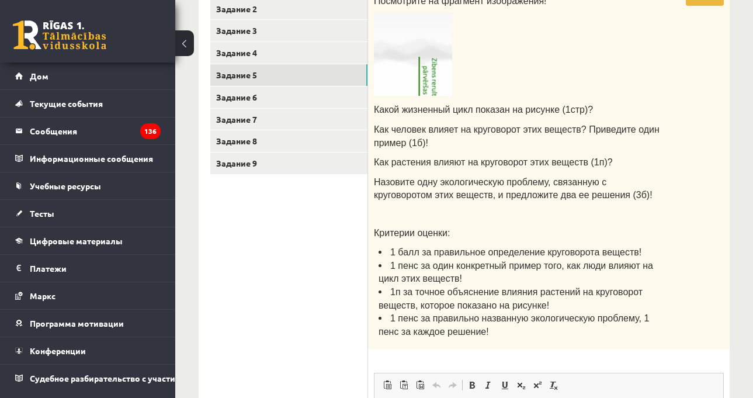
scroll to position [245, 0]
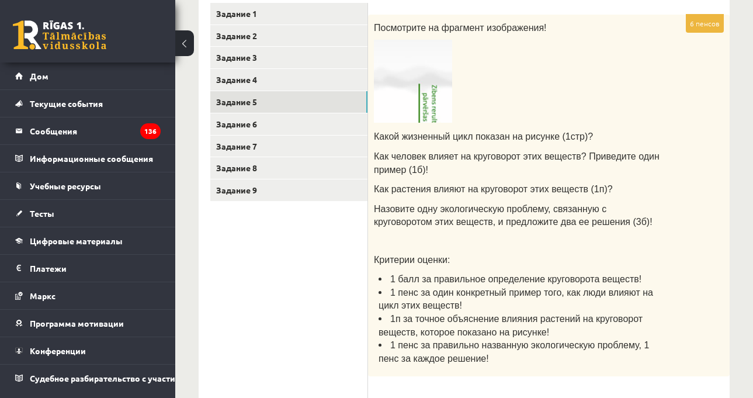
click at [625, 182] on p "Как растения влияют на круговорот этих веществ (1п)?" at bounding box center [519, 188] width 291 height 13
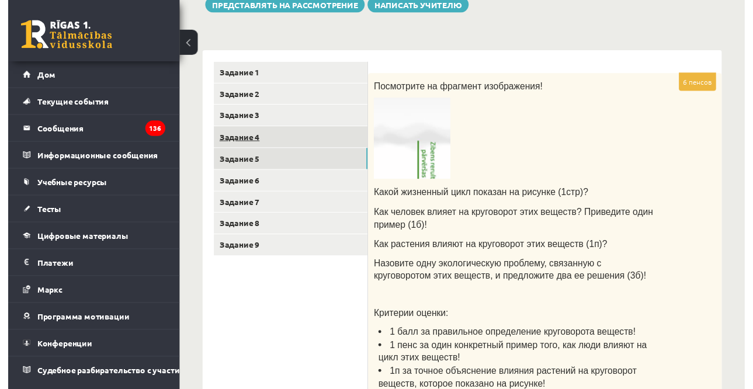
scroll to position [128, 0]
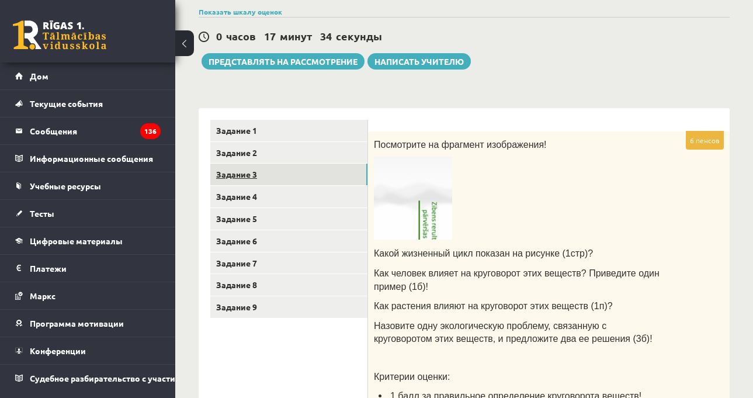
click at [300, 183] on link "Задание 3" at bounding box center [288, 174] width 157 height 22
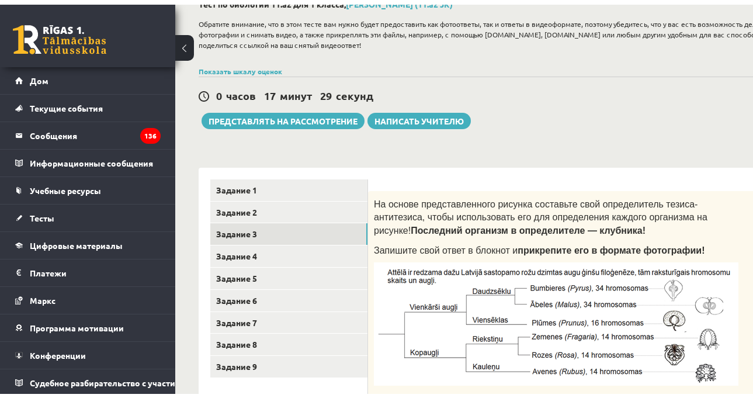
scroll to position [70, 0]
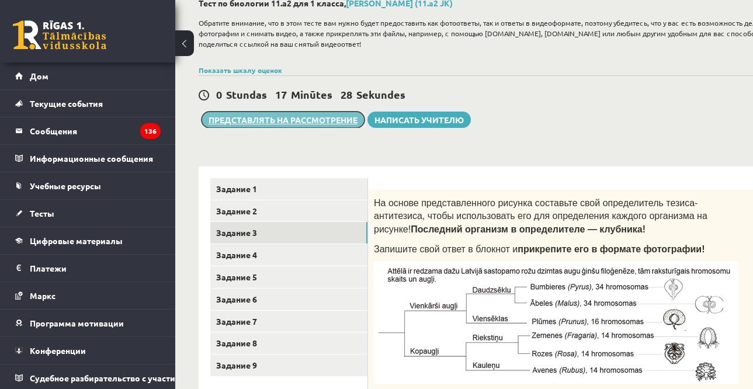
click at [282, 114] on button "Представлять на рассмотрение" at bounding box center [282, 120] width 163 height 16
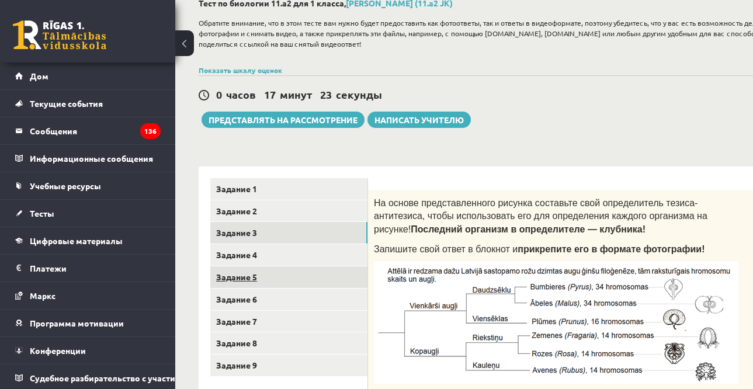
click at [299, 269] on link "Задание 5" at bounding box center [288, 277] width 157 height 22
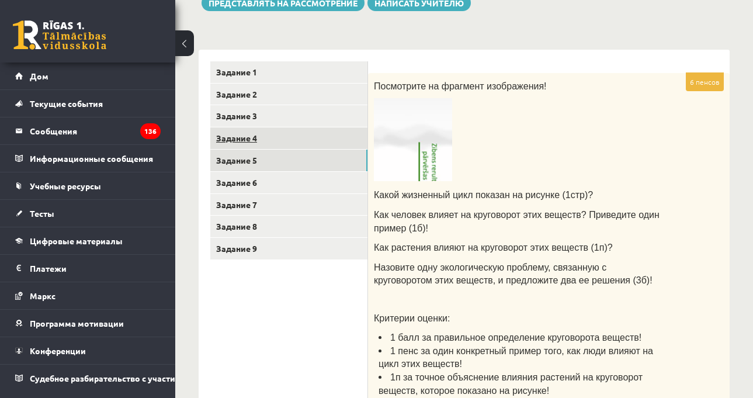
scroll to position [0, 0]
click at [304, 139] on link "Задание 4" at bounding box center [288, 138] width 157 height 22
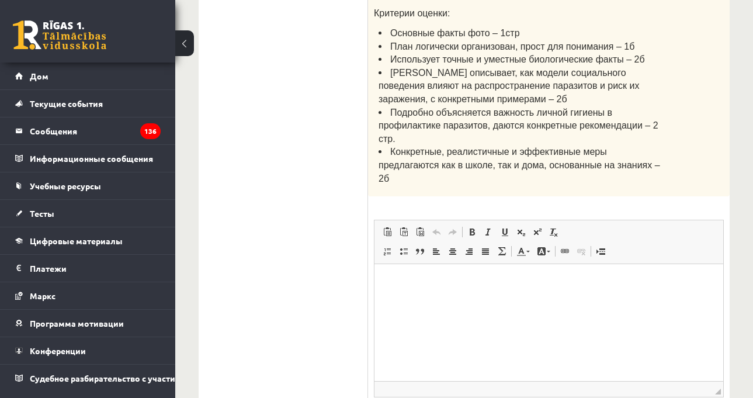
scroll to position [537, 0]
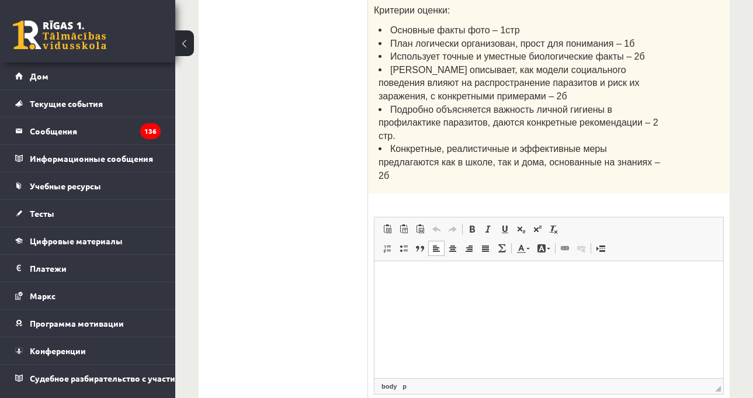
click at [452, 297] on html at bounding box center [548, 279] width 349 height 36
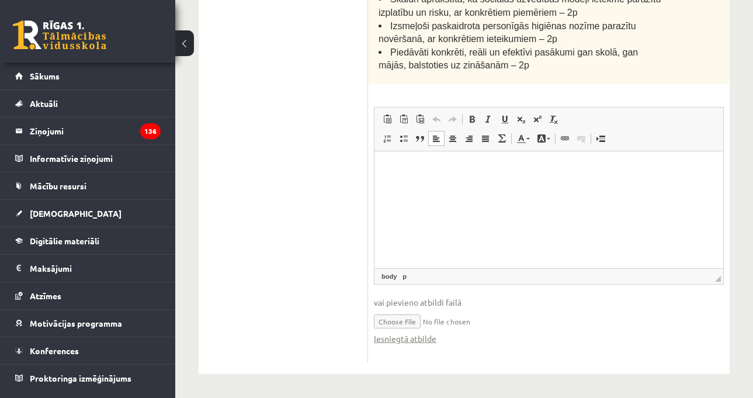
scroll to position [518, 0]
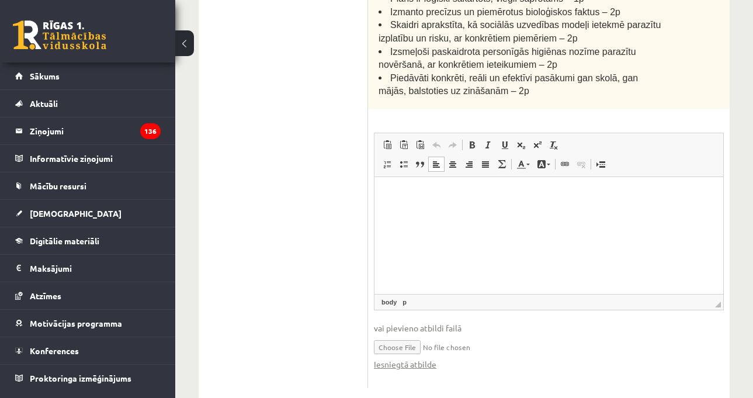
click at [275, 222] on ul "1. uzdevums 2. uzdevums 3. uzdevums 4. uzdevums 5. uzdevums 6. uzdevums 7. uzde…" at bounding box center [289, 54] width 158 height 668
click at [438, 213] on html at bounding box center [548, 195] width 349 height 36
click at [422, 322] on span "vai pievieno atbildi failā" at bounding box center [549, 328] width 350 height 12
click at [443, 322] on span "vai pievieno atbildi failā" at bounding box center [549, 328] width 350 height 12
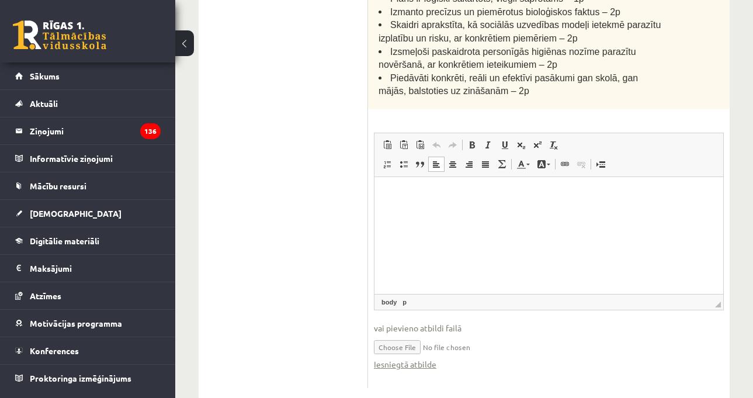
click at [471, 322] on span "vai pievieno atbildi failā" at bounding box center [549, 328] width 350 height 12
click at [427, 334] on input "file" at bounding box center [549, 346] width 350 height 24
type input "**********"
drag, startPoint x: 887, startPoint y: 499, endPoint x: 499, endPoint y: 265, distance: 452.6
click at [485, 334] on input "file" at bounding box center [549, 346] width 350 height 24
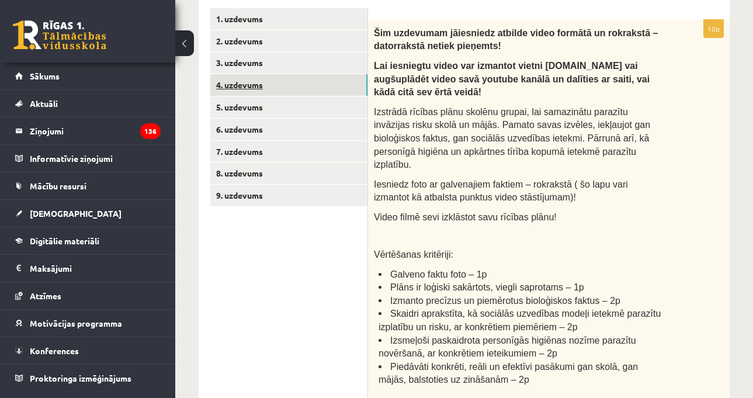
scroll to position [168, 0]
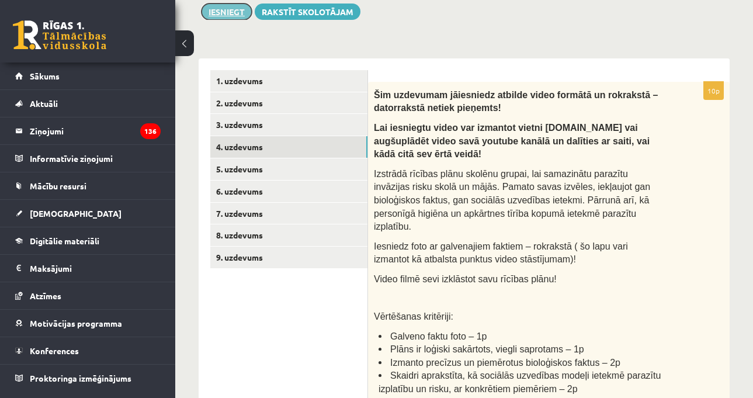
click at [239, 15] on button "Iesniegt" at bounding box center [226, 12] width 50 height 16
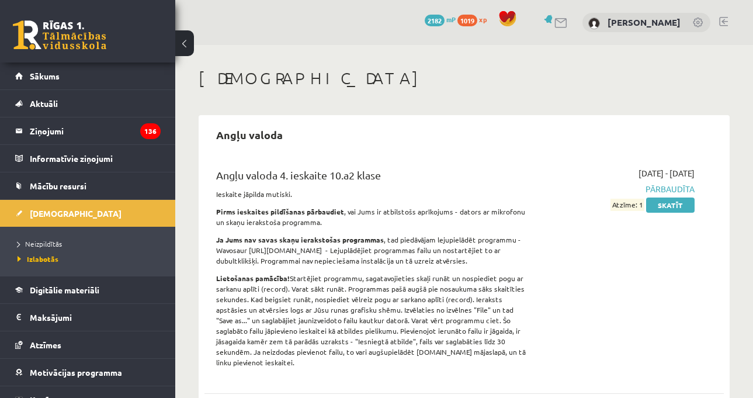
click at [533, 172] on div "Angļu valoda 4. ieskaite 10.a2 klase Ieskaite jāpilda mutiski. Pirms ieskaites …" at bounding box center [372, 270] width 330 height 207
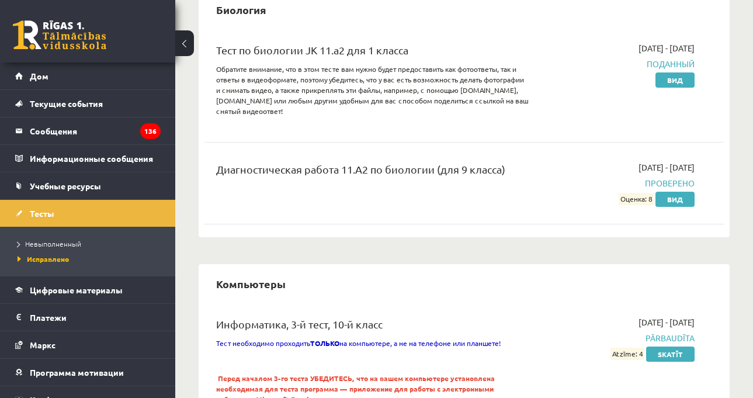
scroll to position [934, 0]
